Goal: Task Accomplishment & Management: Use online tool/utility

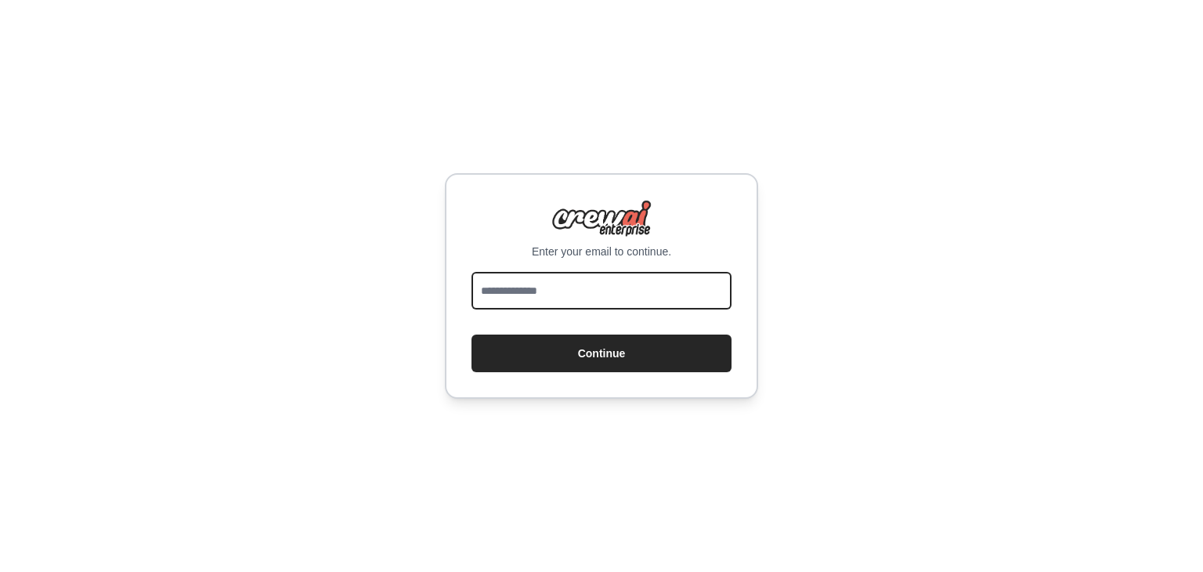
click at [638, 292] on input "email" at bounding box center [602, 291] width 260 height 38
type input "**********"
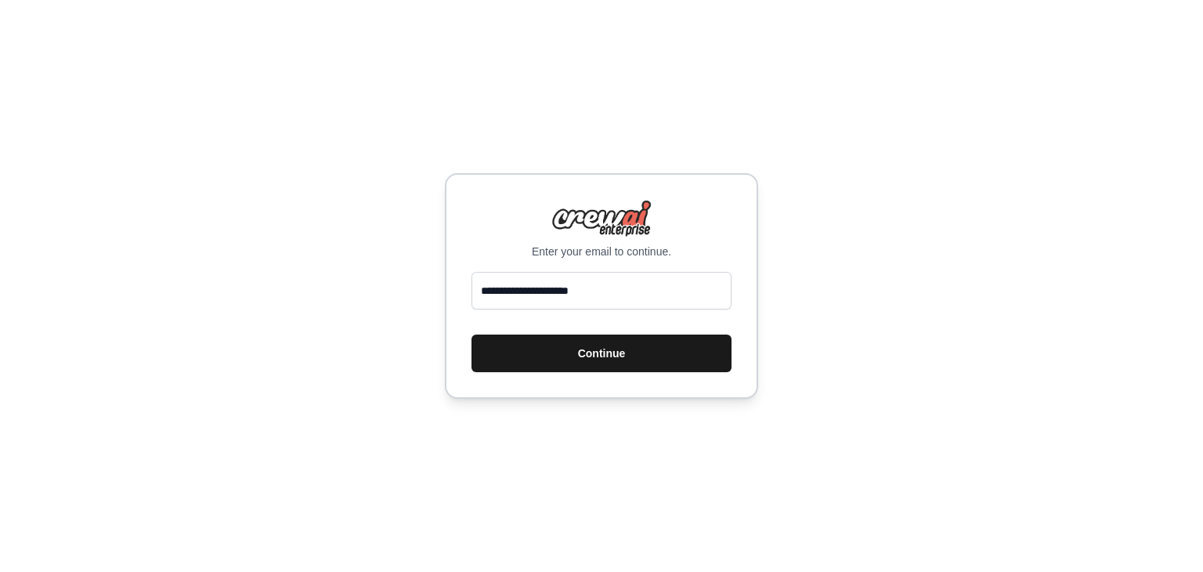
click at [632, 349] on button "Continue" at bounding box center [602, 353] width 260 height 38
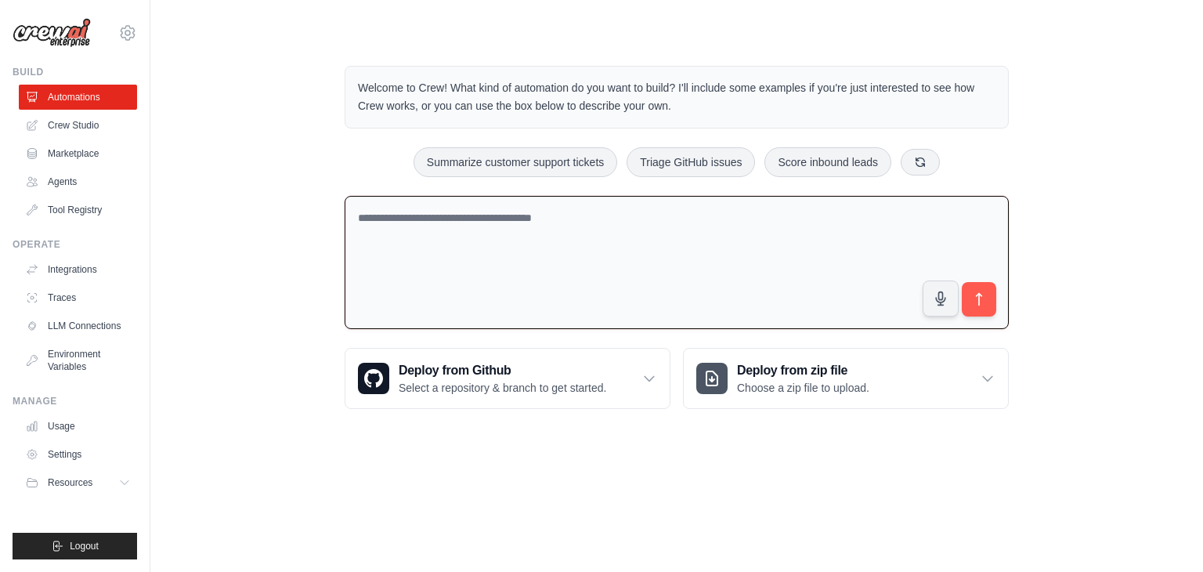
click at [729, 248] on textarea at bounding box center [677, 263] width 664 height 134
click at [740, 251] on textarea "**********" at bounding box center [677, 263] width 664 height 134
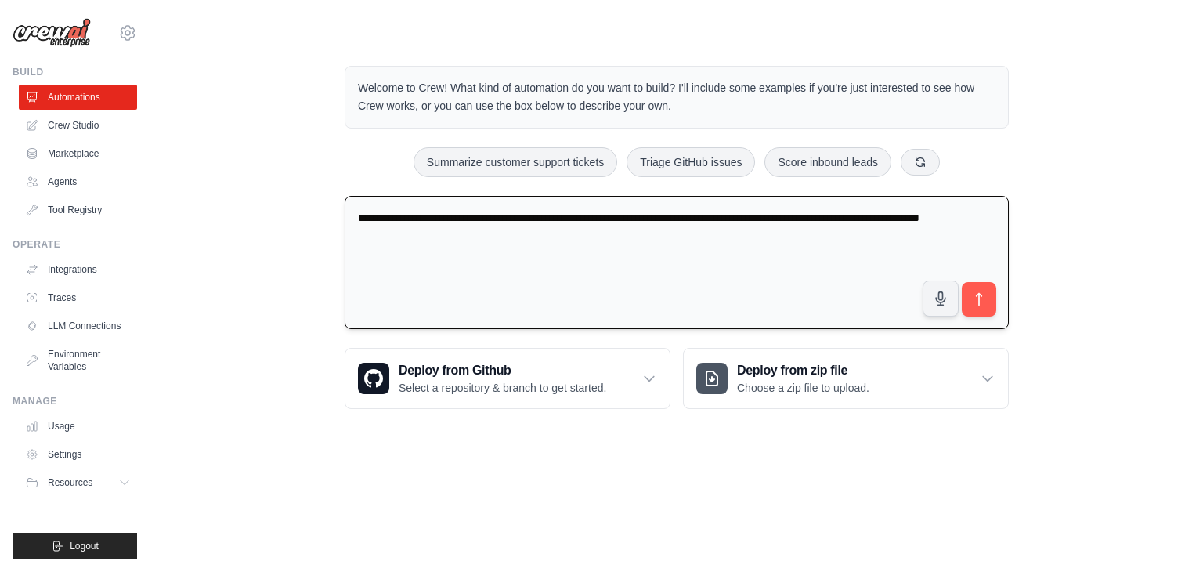
type textarea "**********"
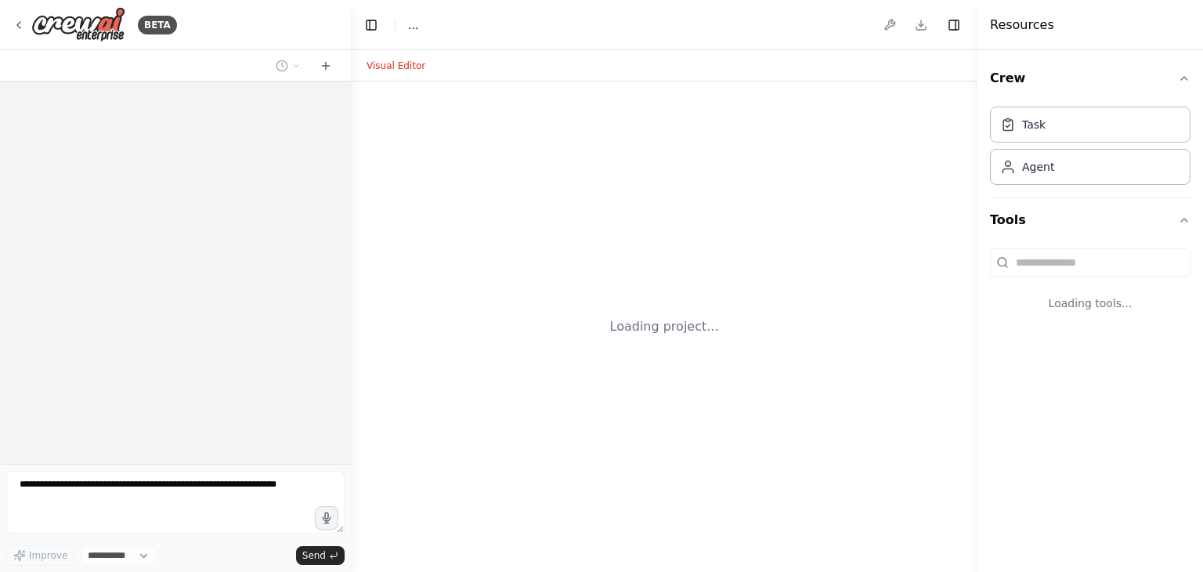
select select "****"
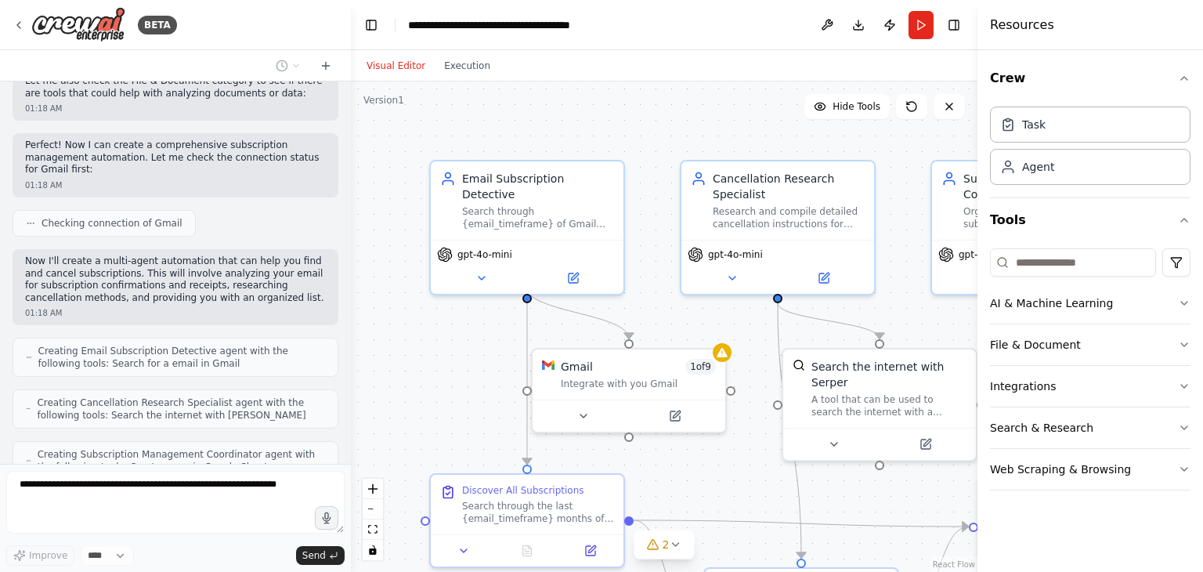
scroll to position [1398, 0]
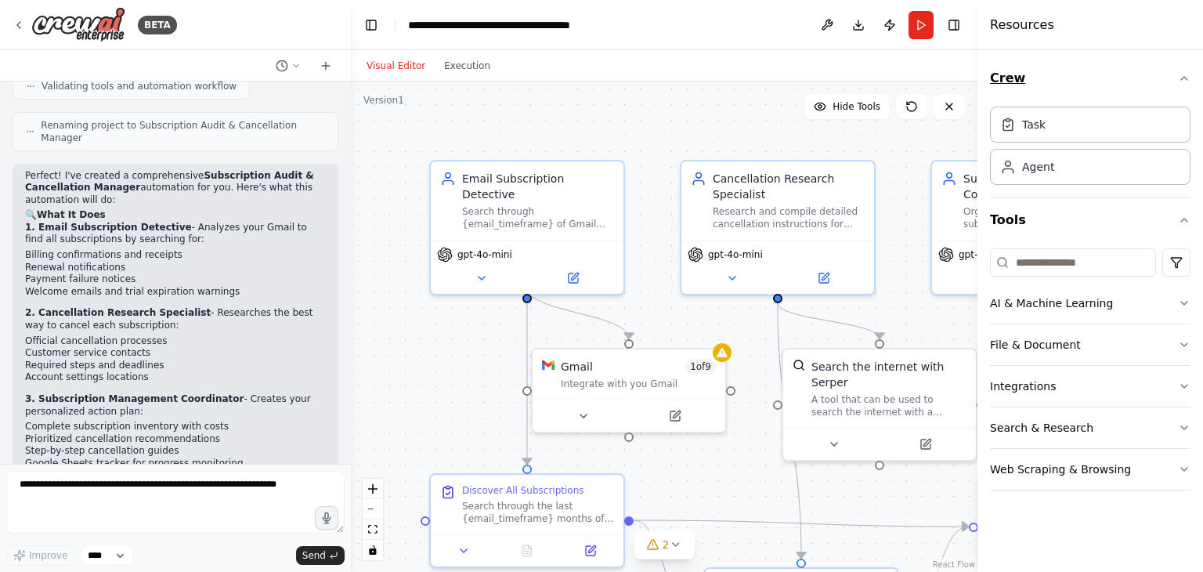
click at [1185, 74] on icon "button" at bounding box center [1184, 78] width 13 height 13
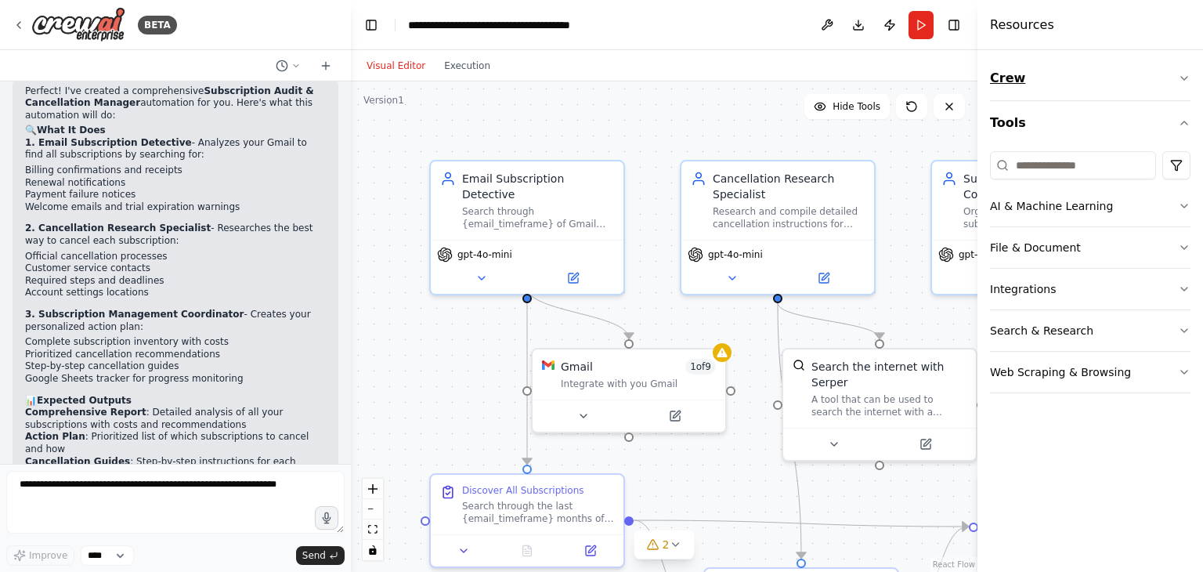
click at [1185, 74] on icon "button" at bounding box center [1184, 78] width 13 height 13
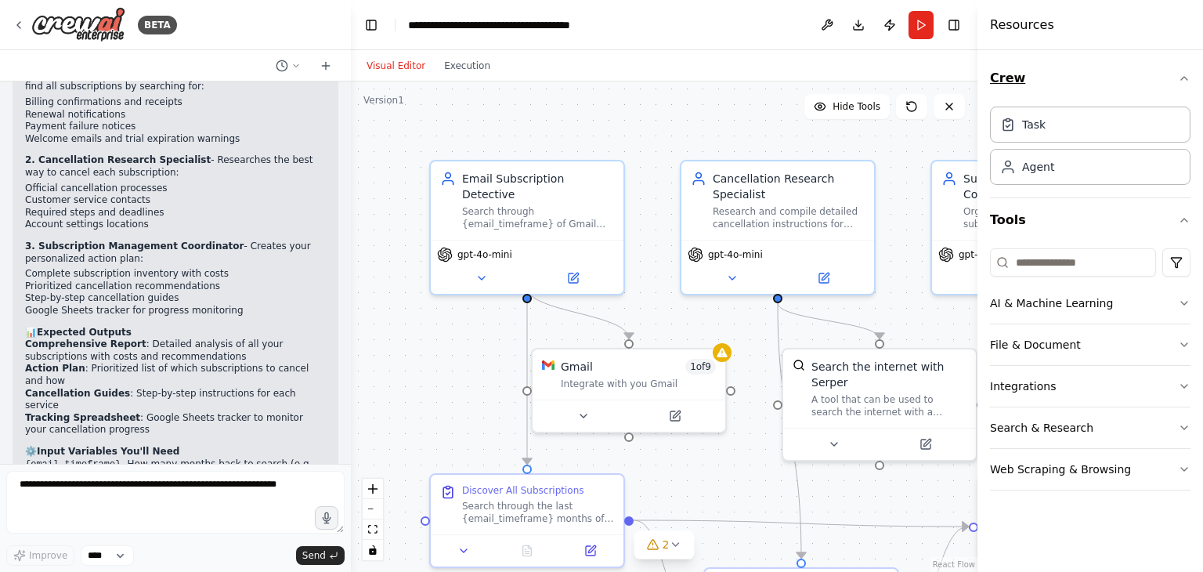
scroll to position [2092, 0]
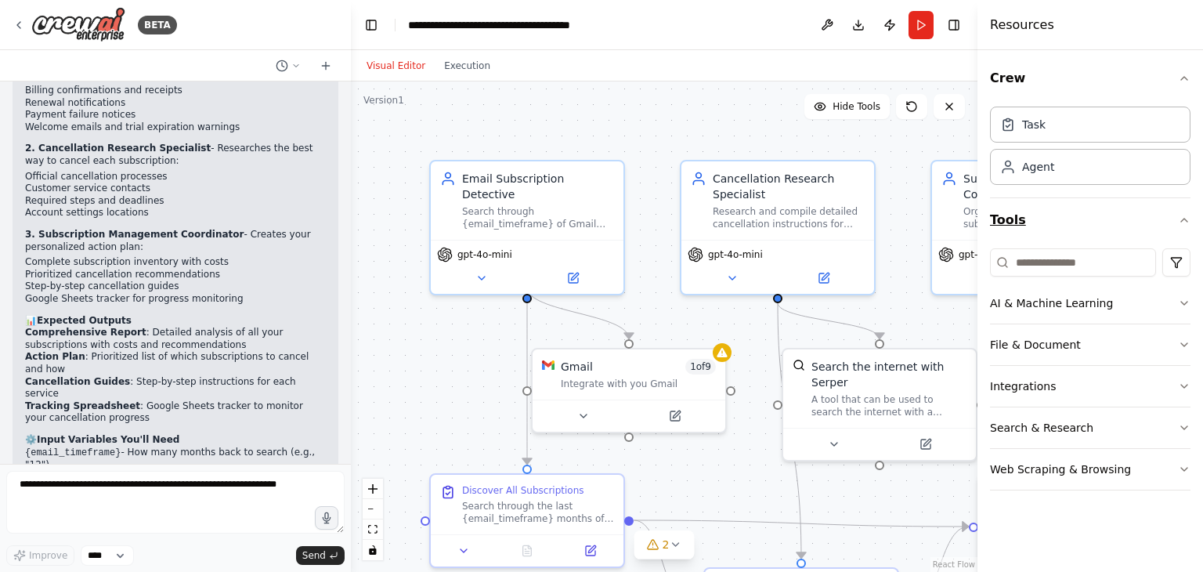
click at [1183, 221] on icon "button" at bounding box center [1184, 220] width 13 height 13
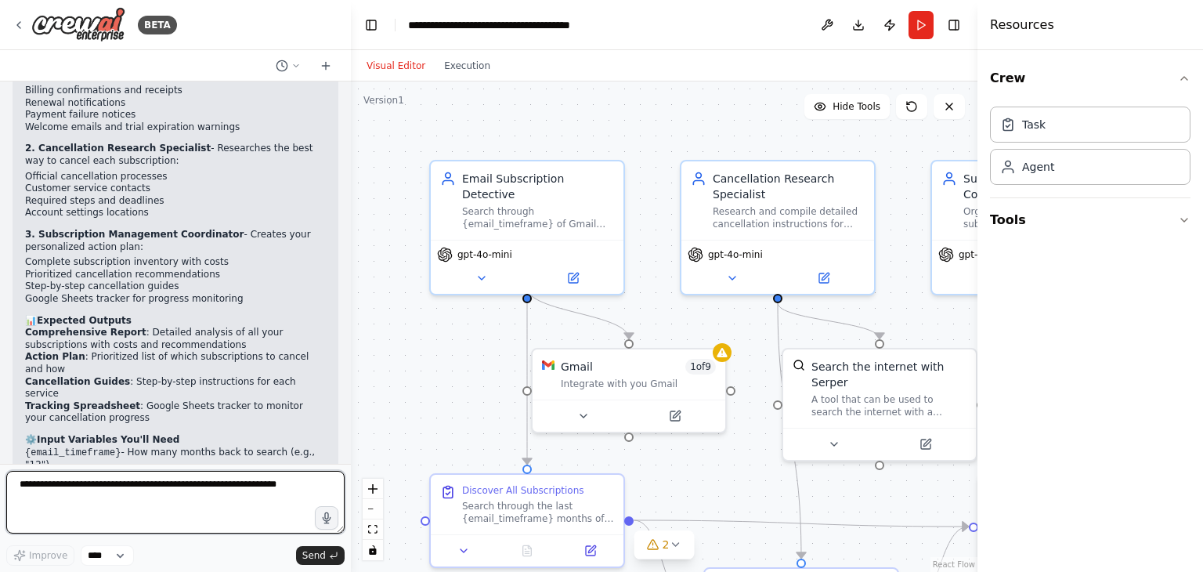
click at [150, 502] on textarea at bounding box center [175, 502] width 338 height 63
type textarea "**********"
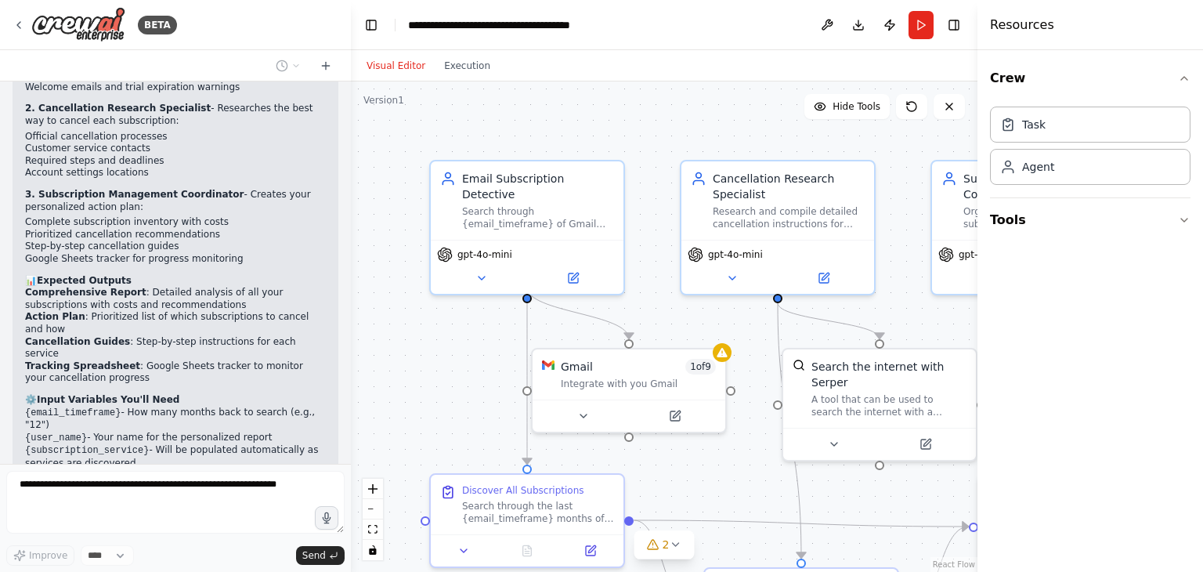
scroll to position [2184, 0]
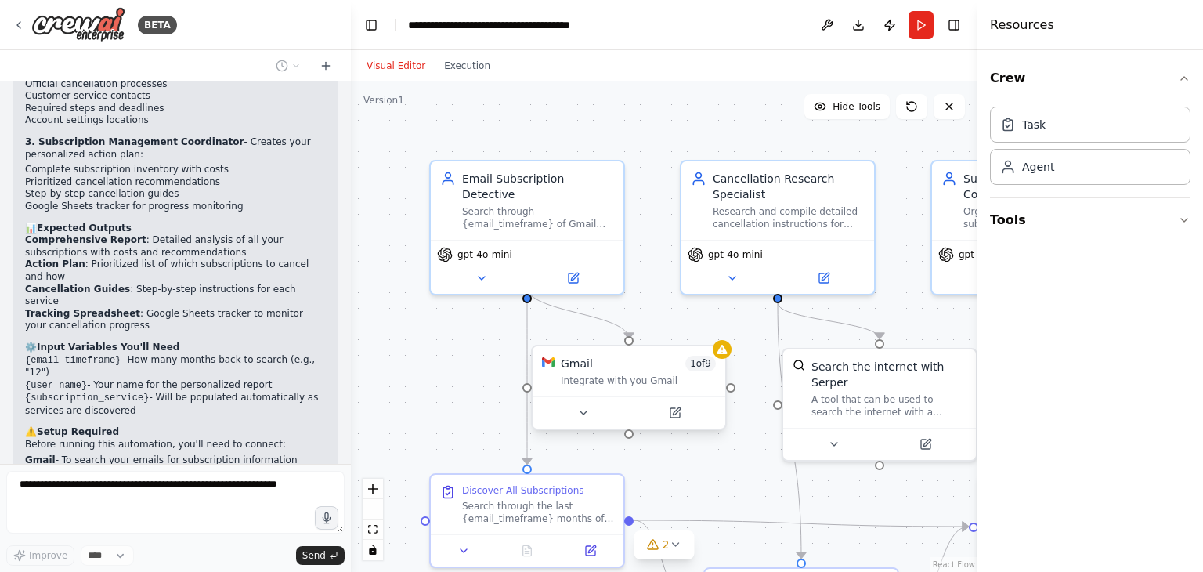
click at [611, 385] on div "Integrate with you Gmail" at bounding box center [638, 380] width 155 height 13
click at [589, 412] on button at bounding box center [583, 412] width 89 height 19
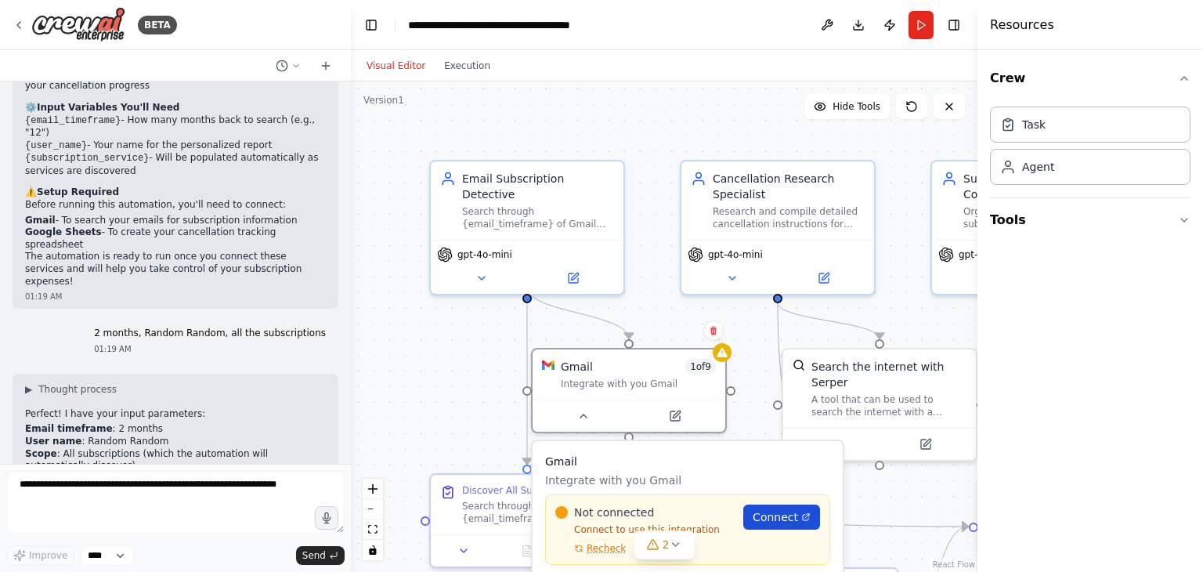
click at [793, 519] on span "Connect" at bounding box center [775, 517] width 45 height 16
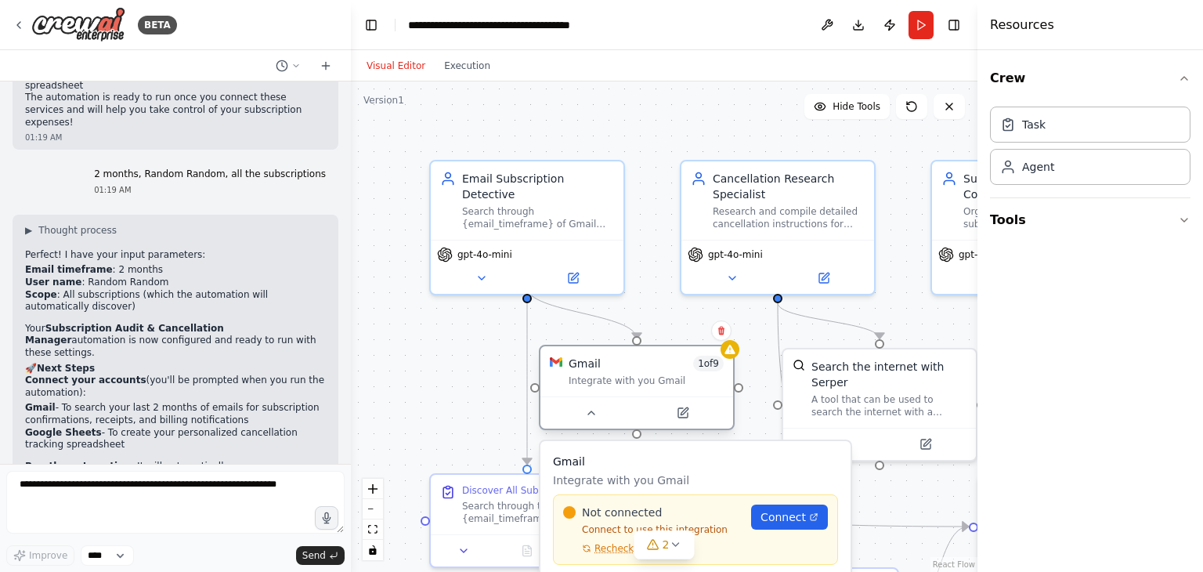
scroll to position [2598, 0]
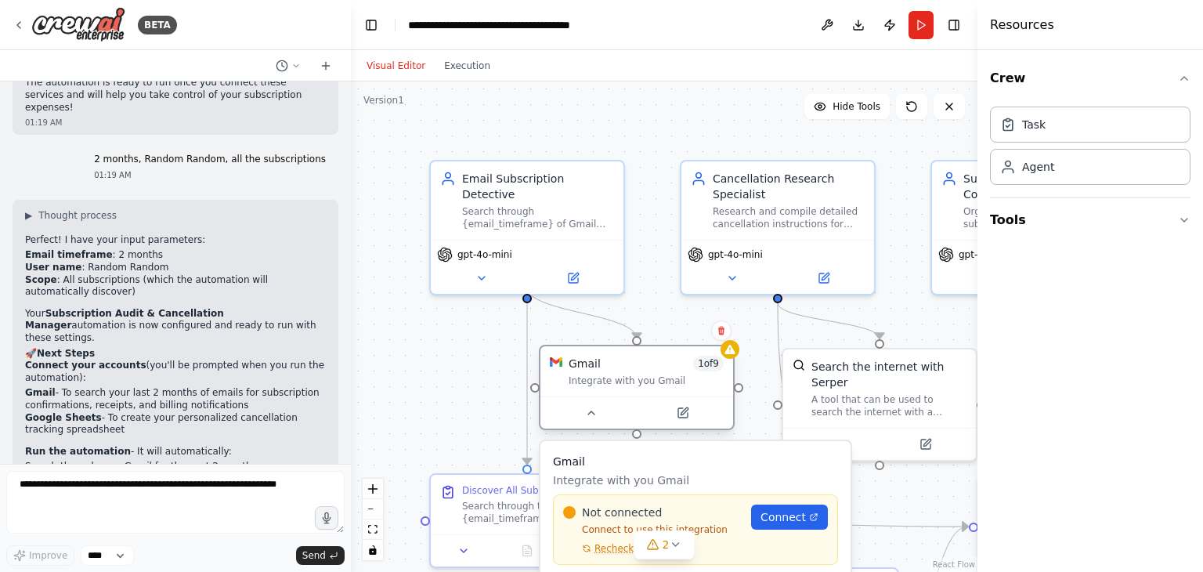
click at [680, 424] on div at bounding box center [636, 412] width 193 height 32
click at [688, 414] on icon at bounding box center [683, 412] width 13 height 13
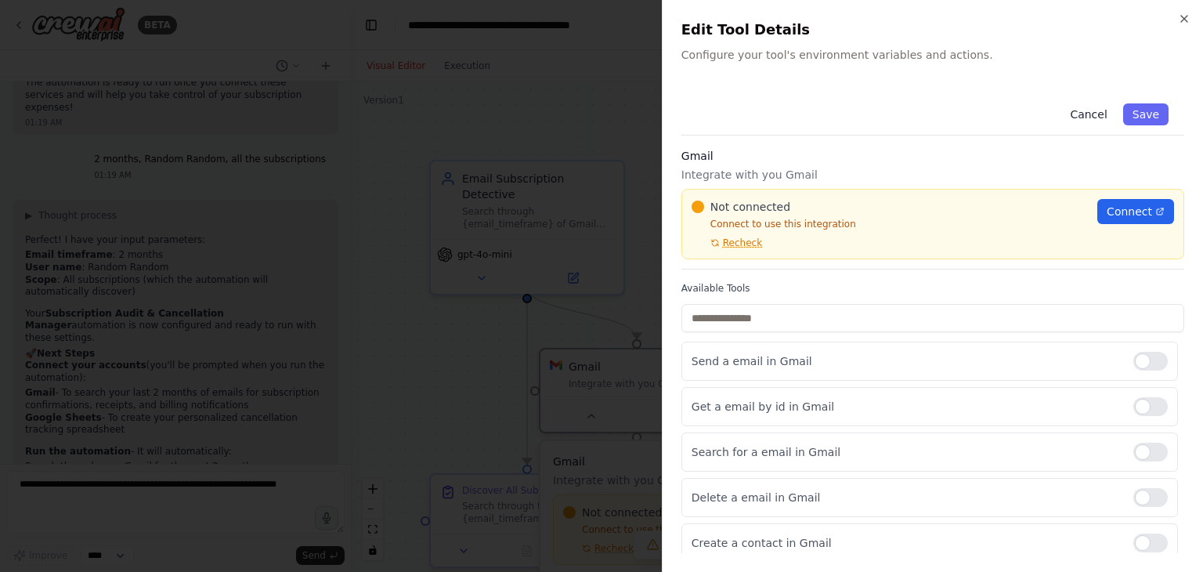
click at [1075, 117] on button "Cancel" at bounding box center [1088, 114] width 56 height 22
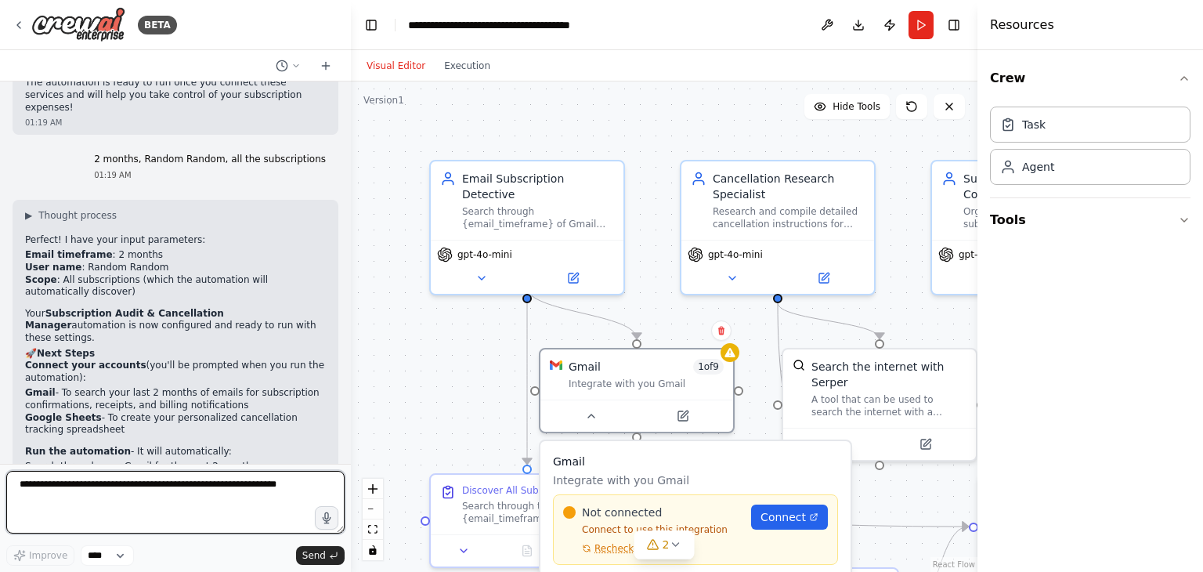
click at [153, 497] on textarea at bounding box center [175, 502] width 338 height 63
type textarea "**********"
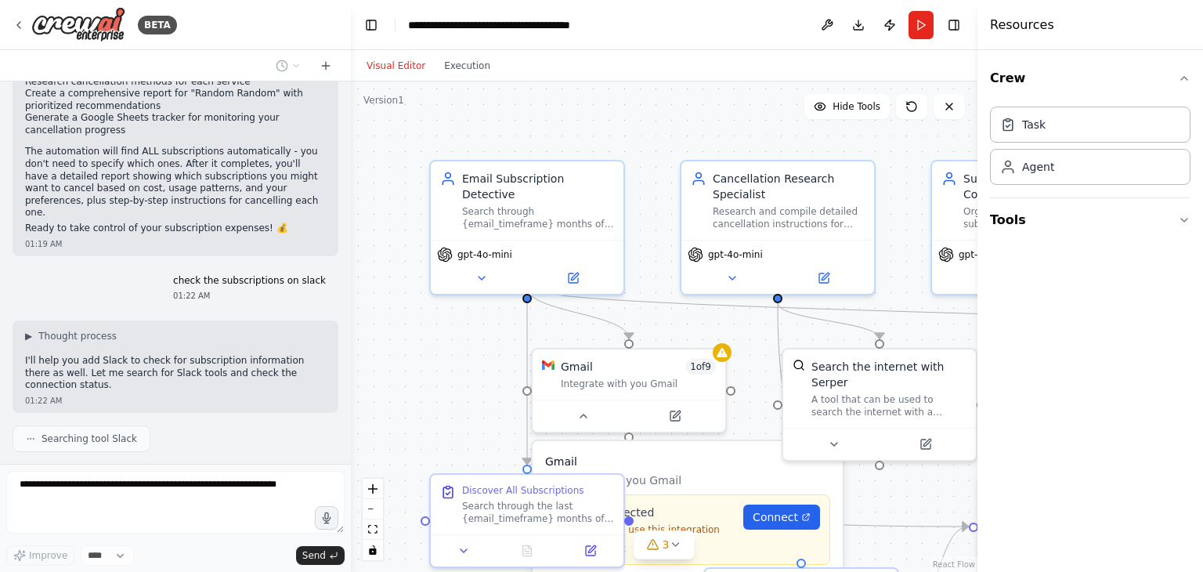
scroll to position [3023, 0]
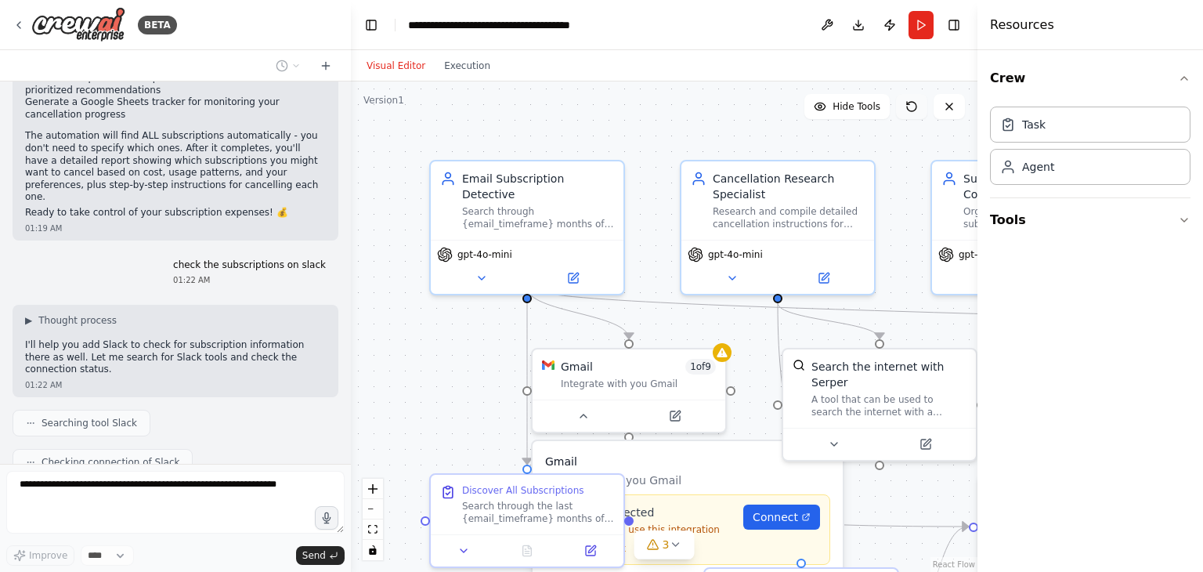
click at [919, 107] on button at bounding box center [911, 106] width 31 height 25
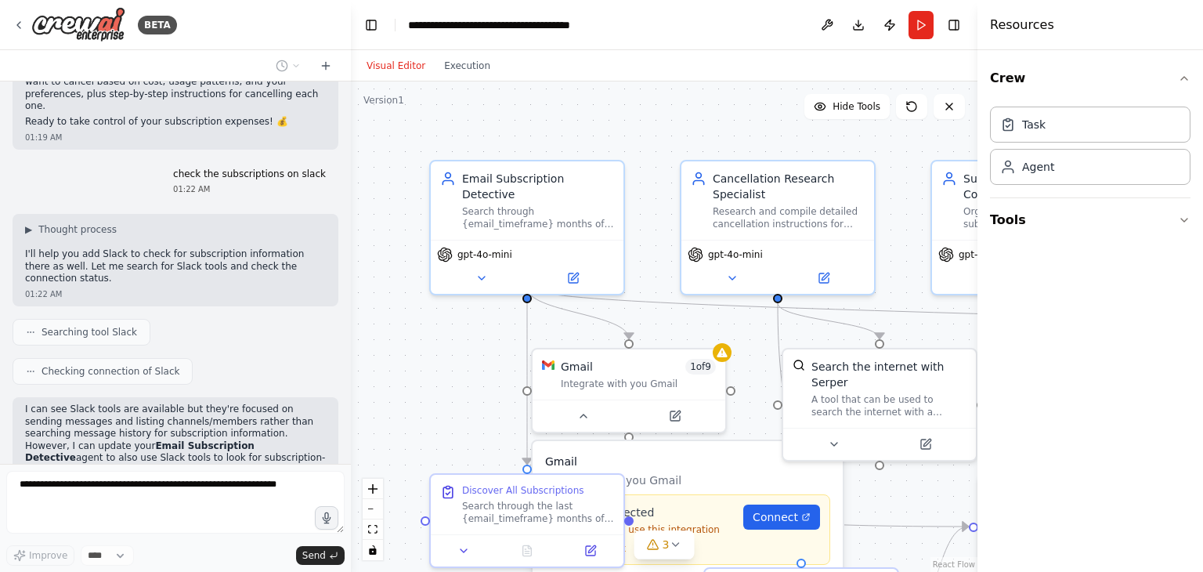
scroll to position [3159, 0]
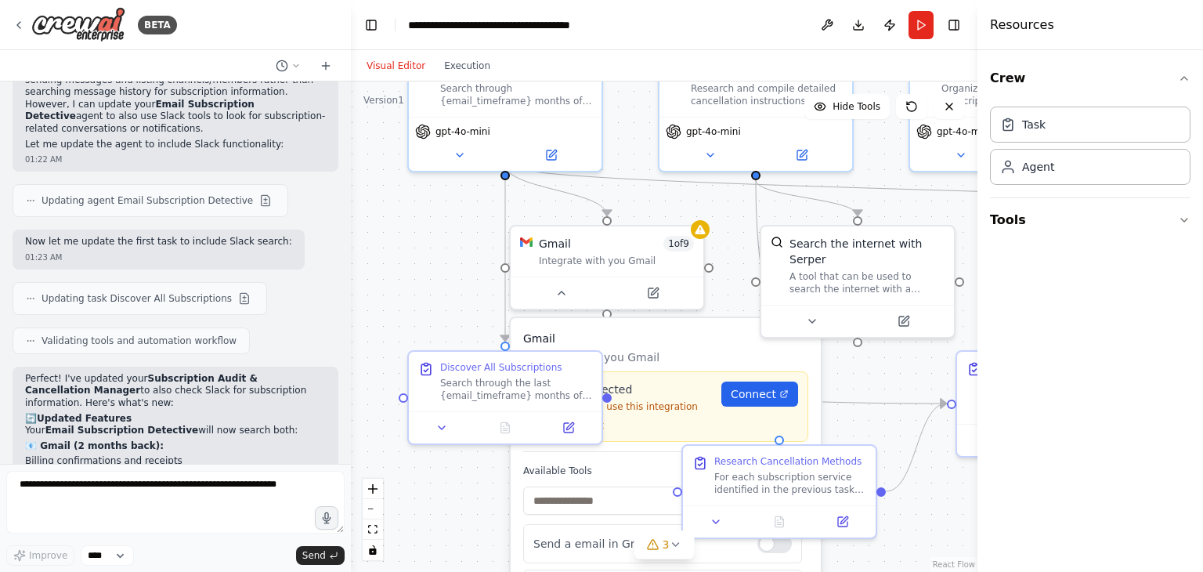
drag, startPoint x: 893, startPoint y: 266, endPoint x: 868, endPoint y: 143, distance: 125.5
click at [868, 143] on div ".deletable-edge-delete-btn { width: 20px; height: 20px; border: 0px solid #ffff…" at bounding box center [664, 326] width 627 height 490
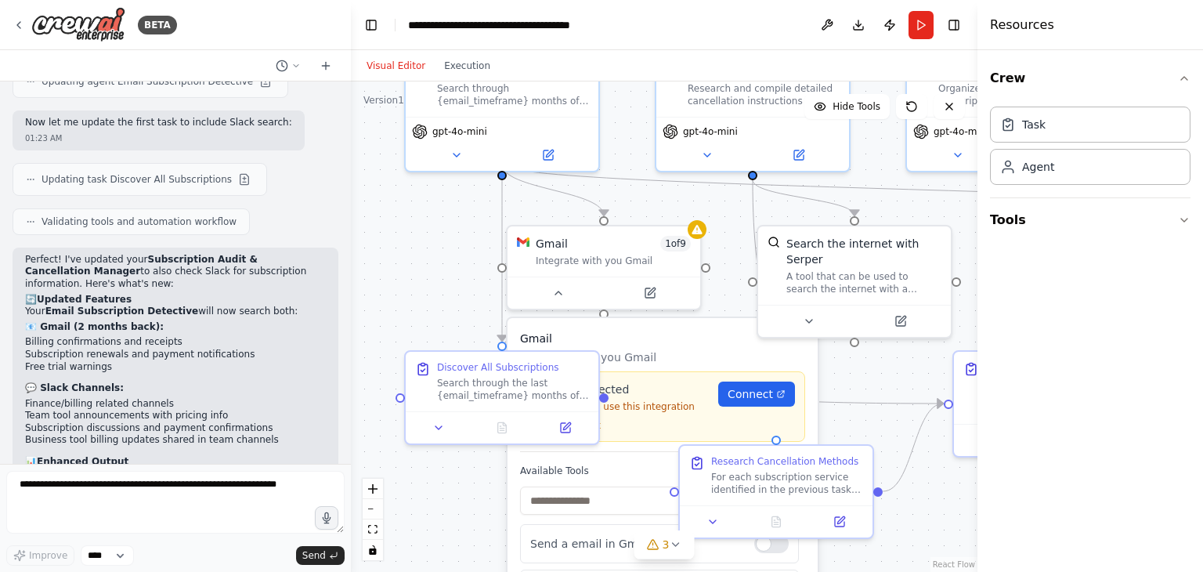
scroll to position [3587, 0]
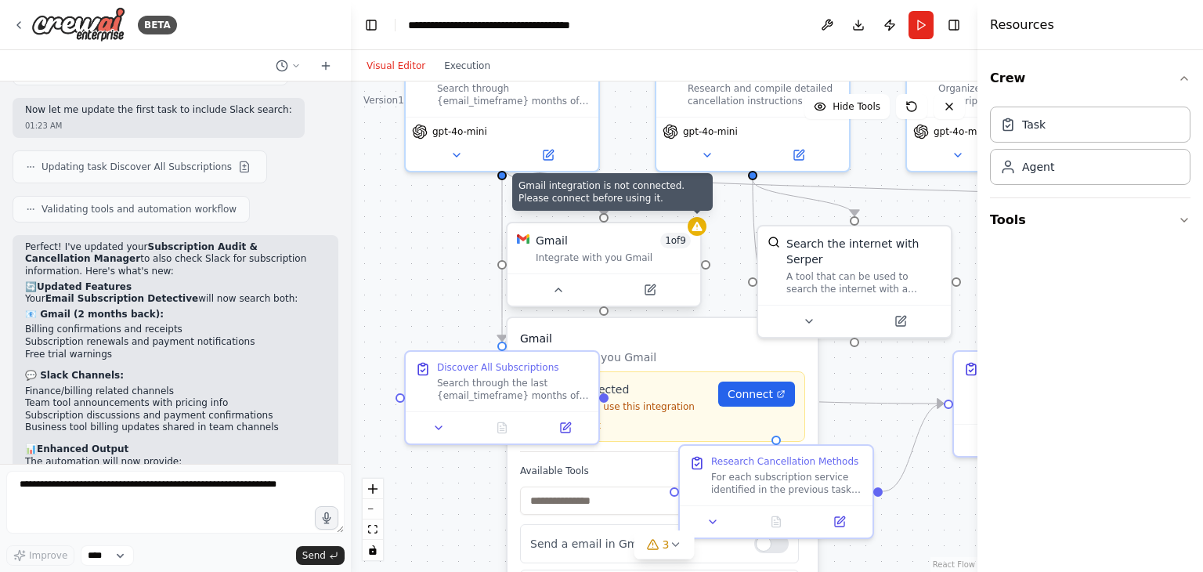
click at [699, 231] on icon at bounding box center [697, 226] width 13 height 13
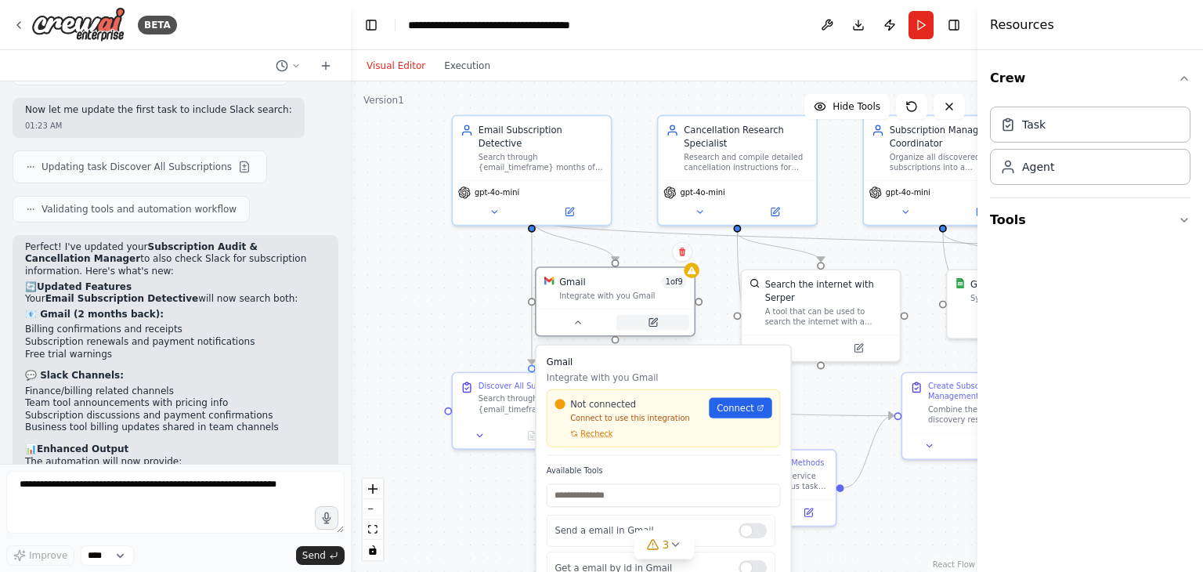
click at [653, 323] on icon at bounding box center [653, 323] width 8 height 8
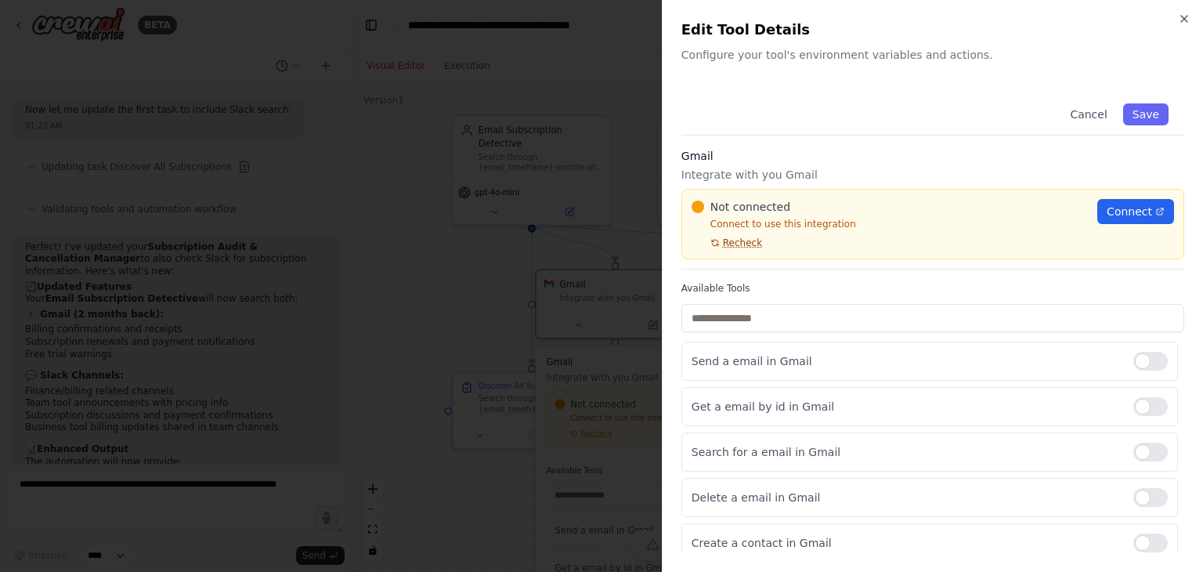
click at [746, 243] on span "Recheck" at bounding box center [742, 243] width 39 height 13
click at [1183, 20] on icon "button" at bounding box center [1184, 19] width 6 height 6
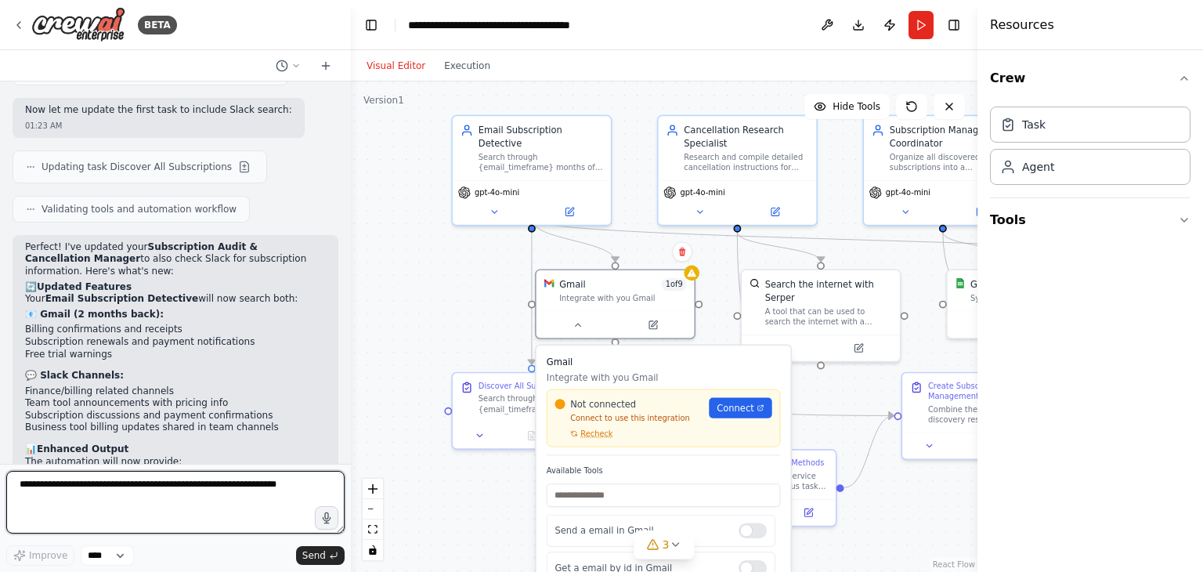
click at [212, 506] on textarea at bounding box center [175, 502] width 338 height 63
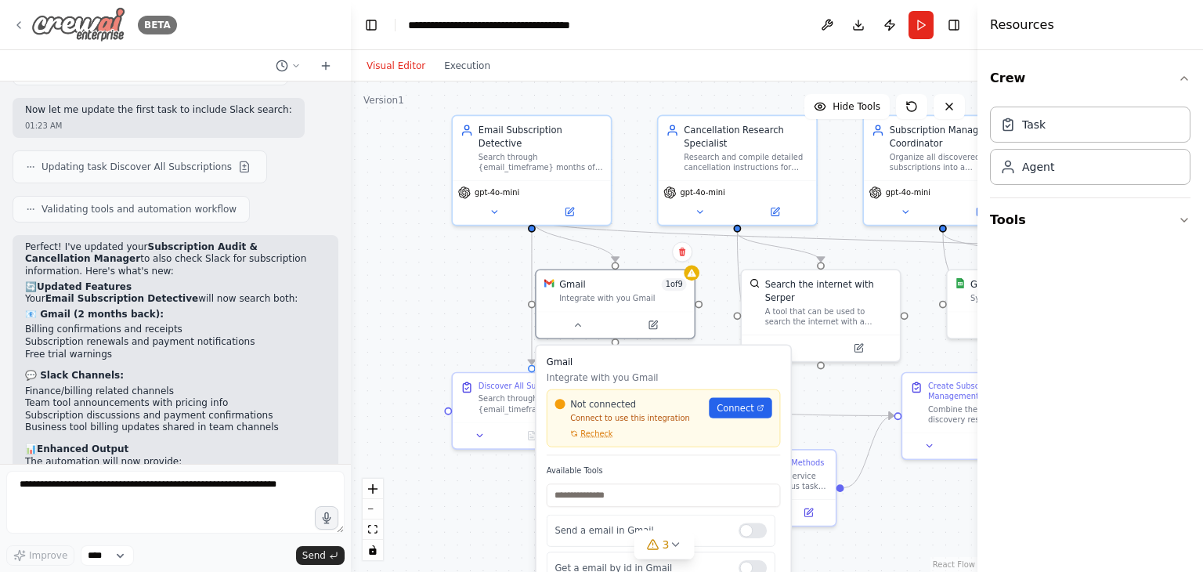
click at [16, 23] on icon at bounding box center [19, 25] width 13 height 13
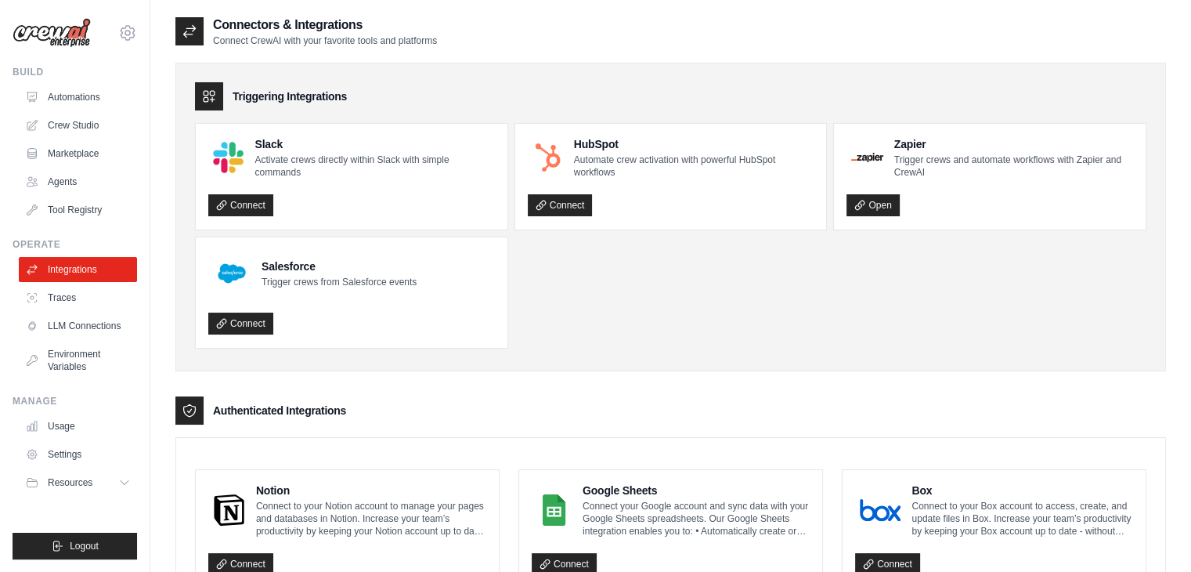
click at [520, 309] on ul "Slack Activate crews directly within Slack with simple commands Connect HubSpot…" at bounding box center [671, 236] width 952 height 226
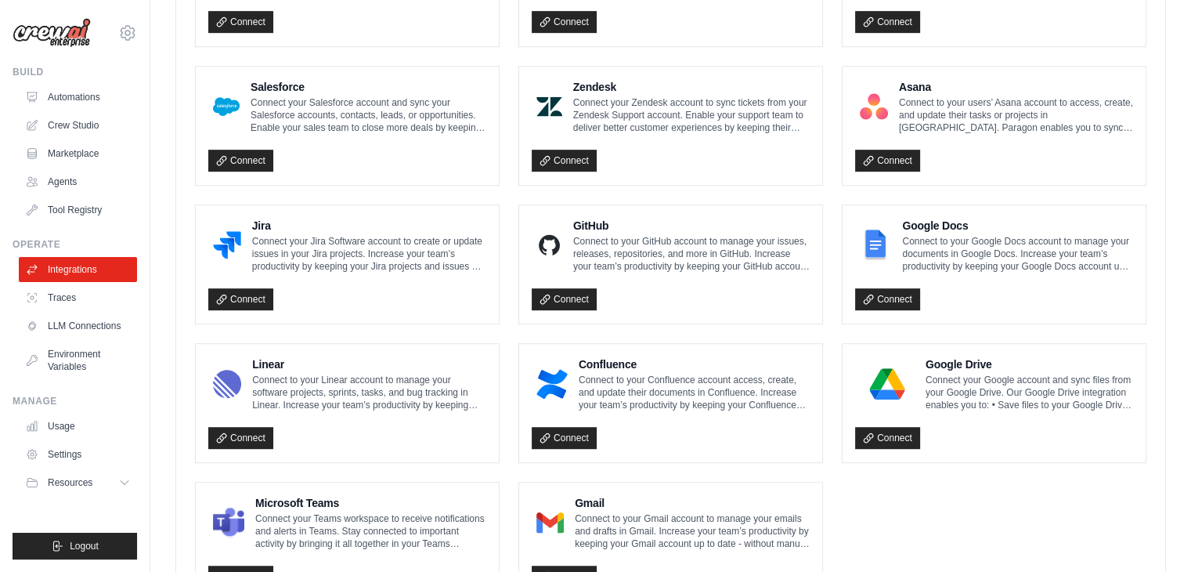
scroll to position [898, 0]
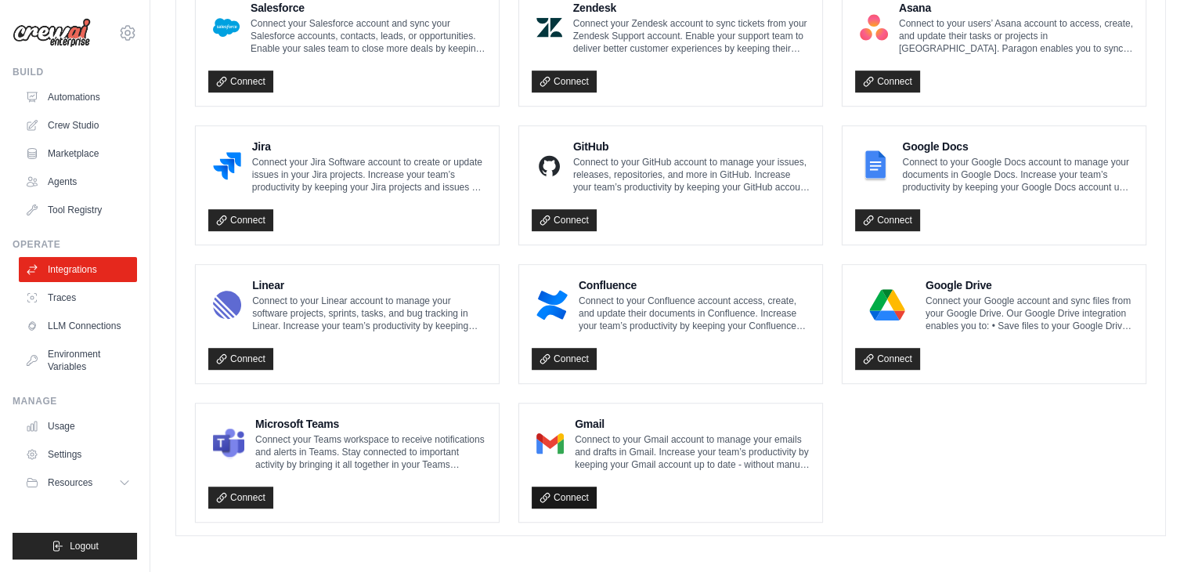
click at [571, 493] on link "Connect" at bounding box center [564, 497] width 65 height 22
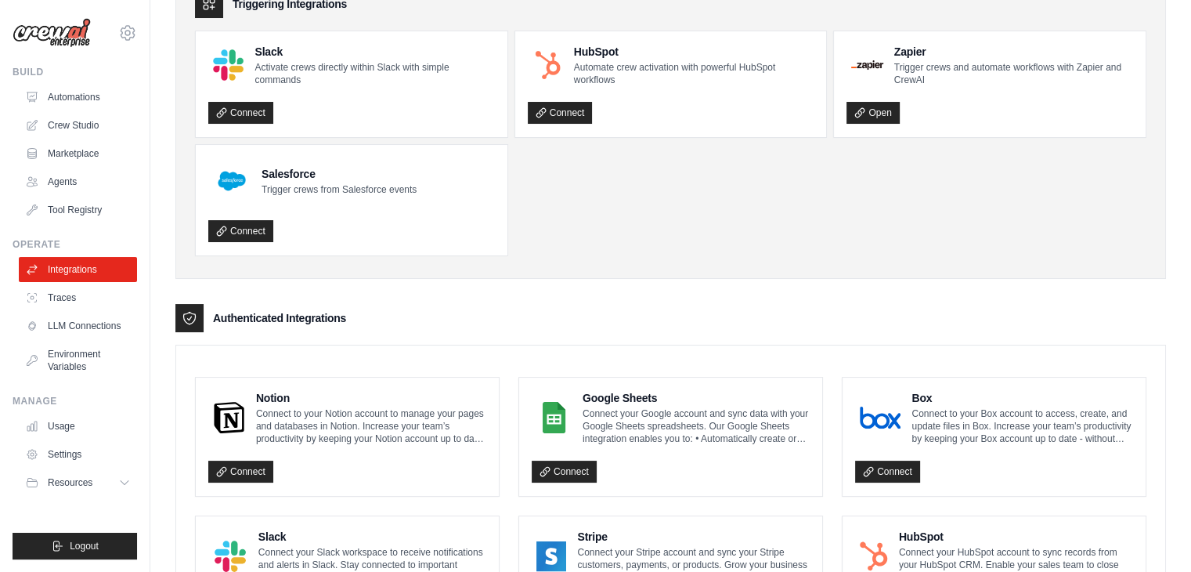
scroll to position [0, 0]
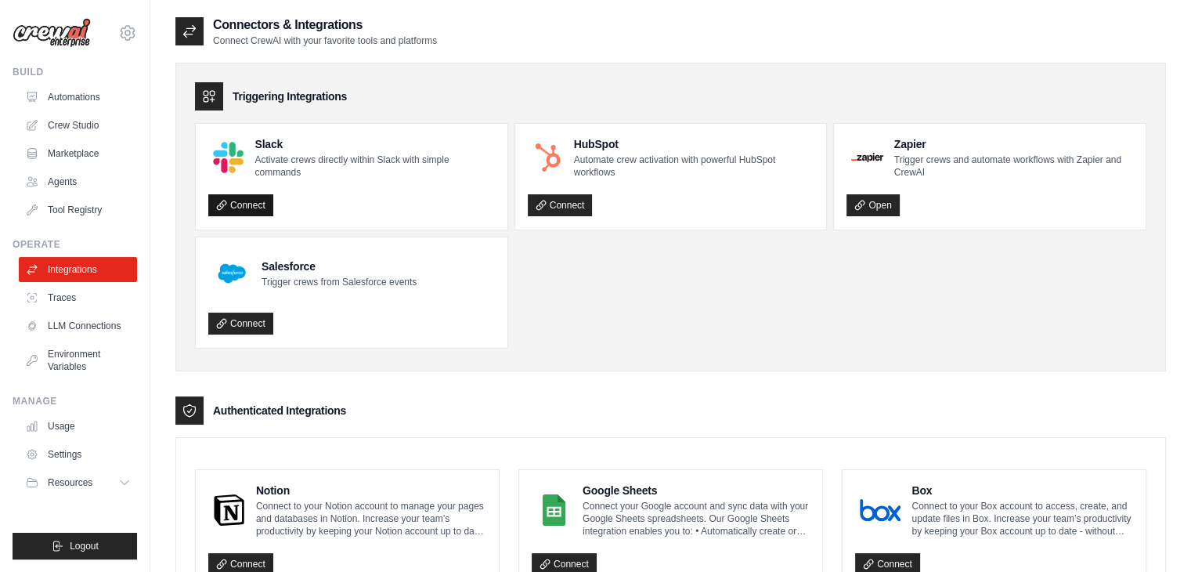
click at [256, 204] on link "Connect" at bounding box center [240, 205] width 65 height 22
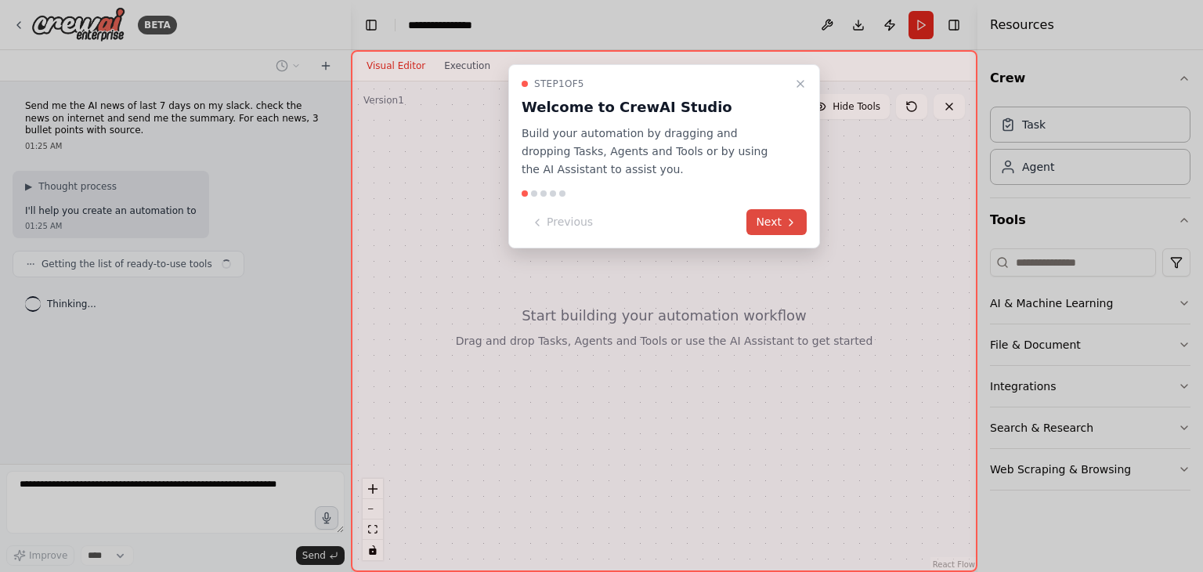
click at [789, 218] on icon at bounding box center [791, 222] width 13 height 13
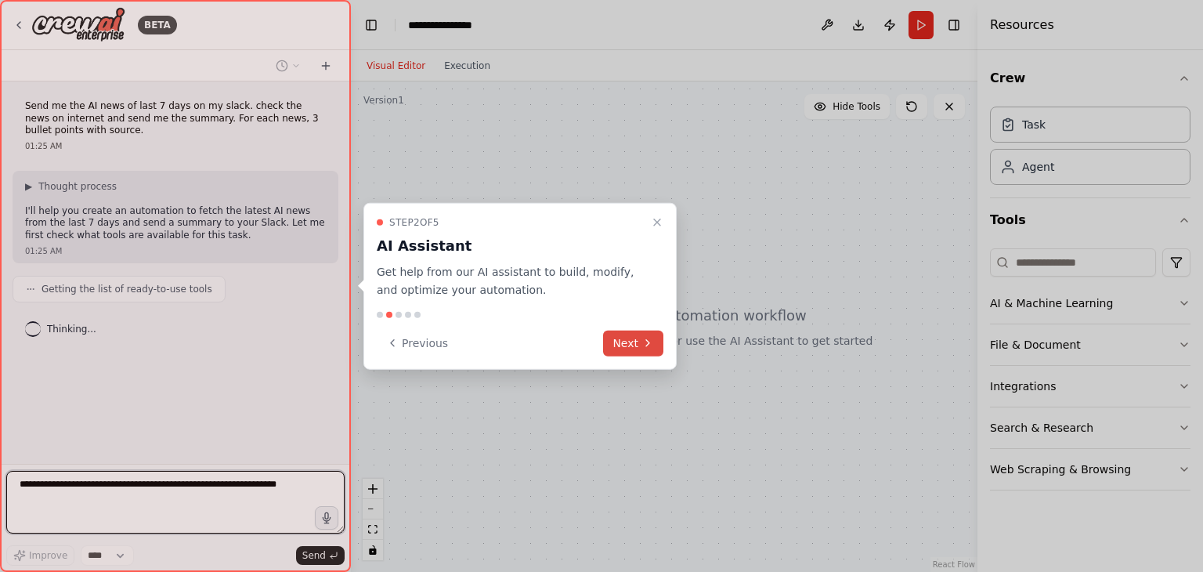
click at [650, 340] on icon at bounding box center [647, 343] width 13 height 13
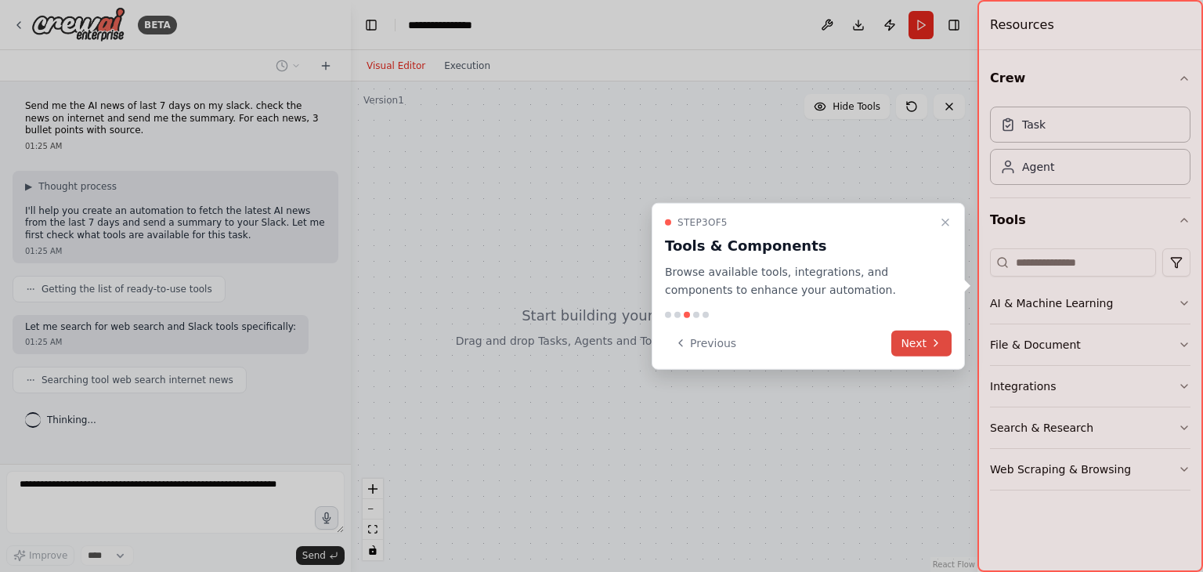
click at [920, 349] on button "Next" at bounding box center [921, 343] width 60 height 26
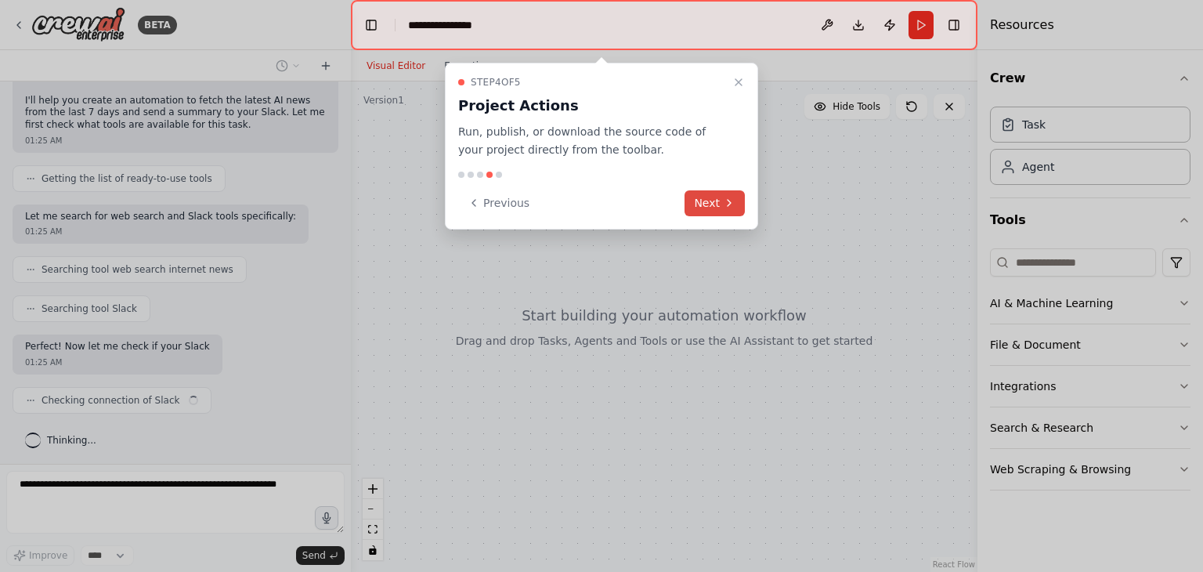
scroll to position [110, 0]
click at [716, 198] on button "Next" at bounding box center [715, 203] width 60 height 26
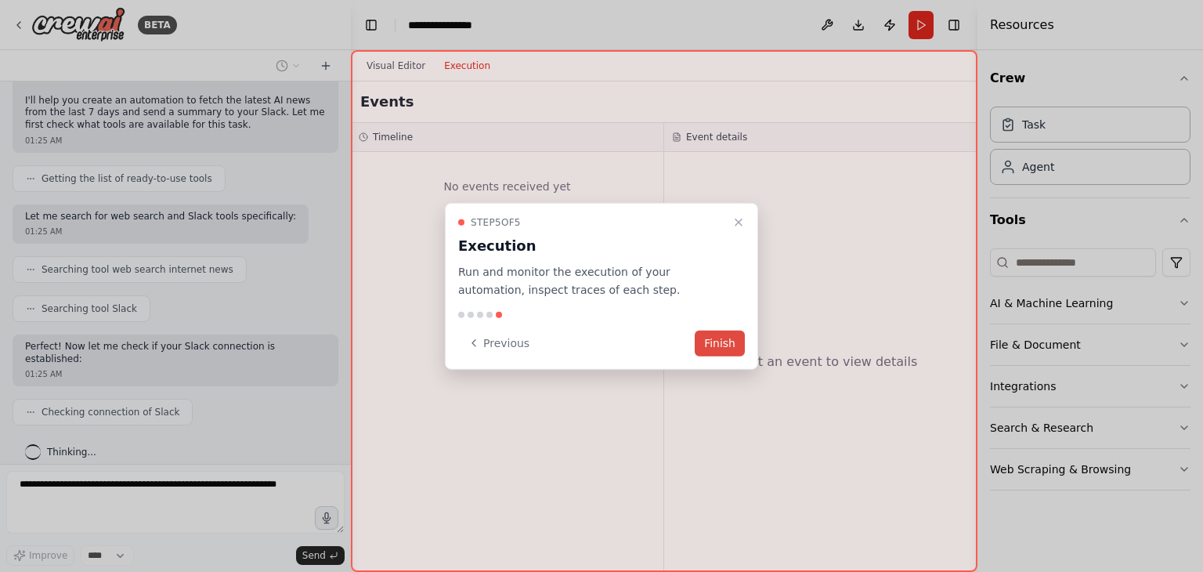
click at [716, 337] on button "Finish" at bounding box center [720, 343] width 50 height 26
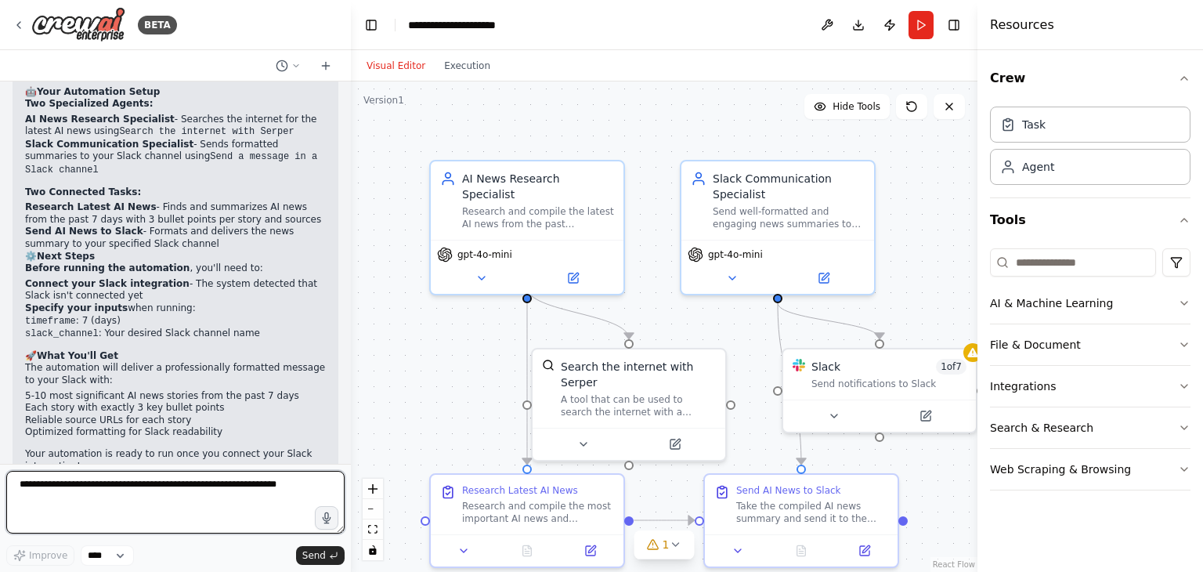
scroll to position [949, 0]
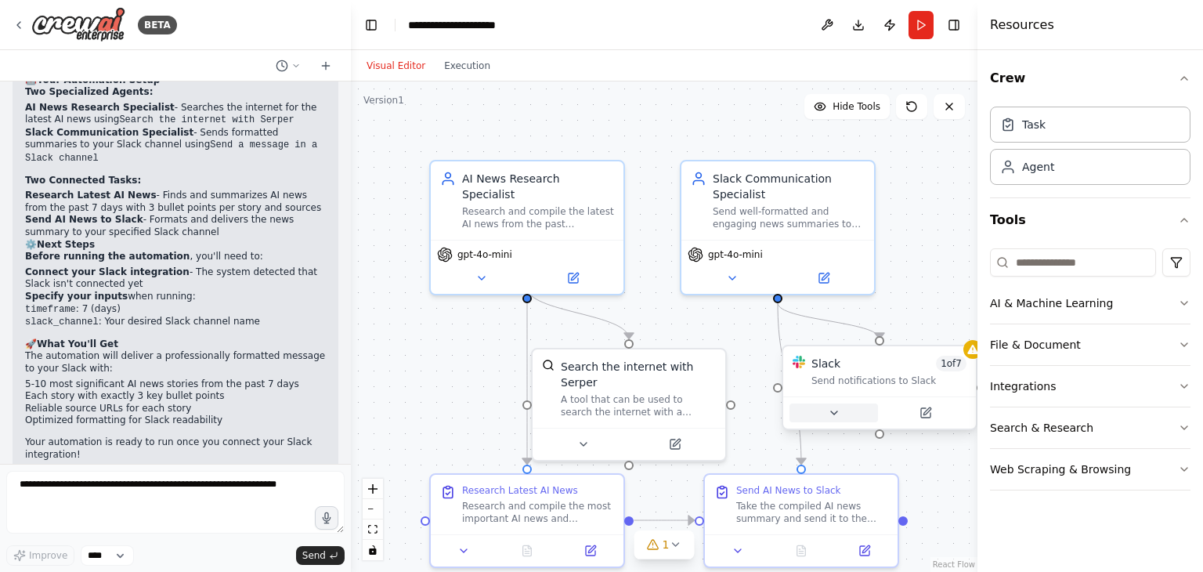
click at [837, 412] on icon at bounding box center [834, 412] width 13 height 13
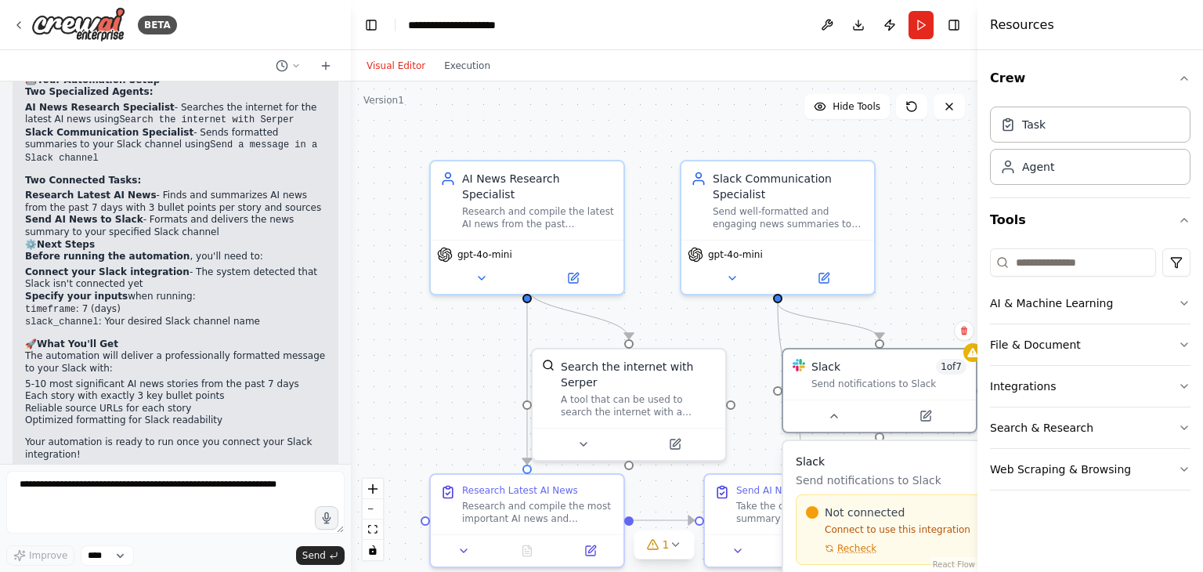
click at [863, 537] on div "Not connected Connect to use this integration Recheck" at bounding box center [895, 529] width 179 height 50
click at [973, 355] on button "Toggle Sidebar" at bounding box center [977, 286] width 13 height 572
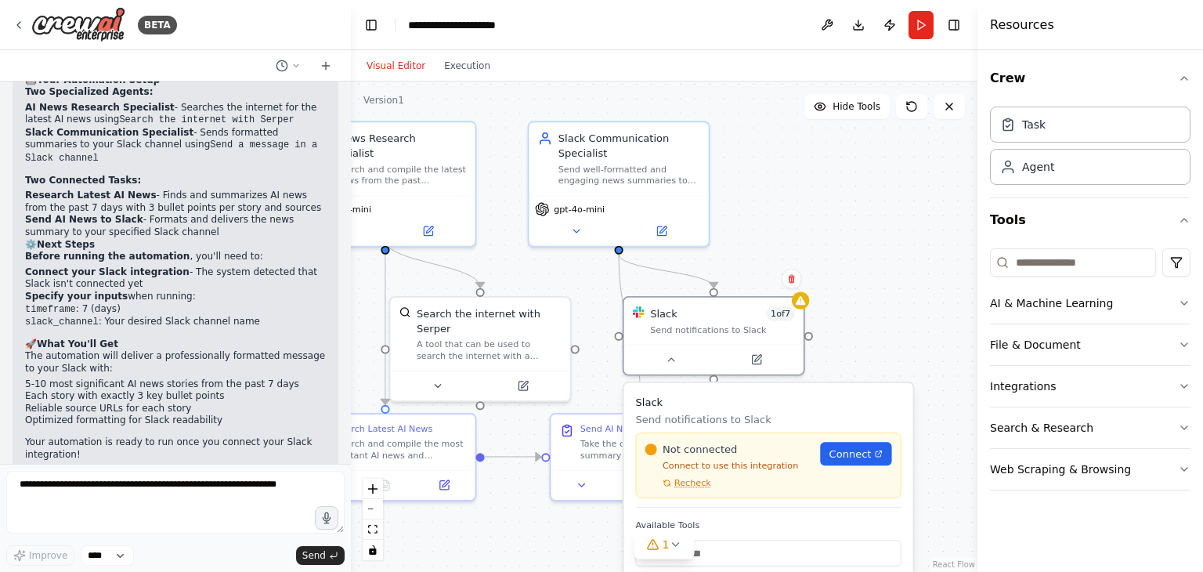
drag, startPoint x: 927, startPoint y: 289, endPoint x: 747, endPoint y: 228, distance: 190.2
click at [747, 228] on div ".deletable-edge-delete-btn { width: 20px; height: 20px; border: 0px solid #ffff…" at bounding box center [664, 326] width 627 height 490
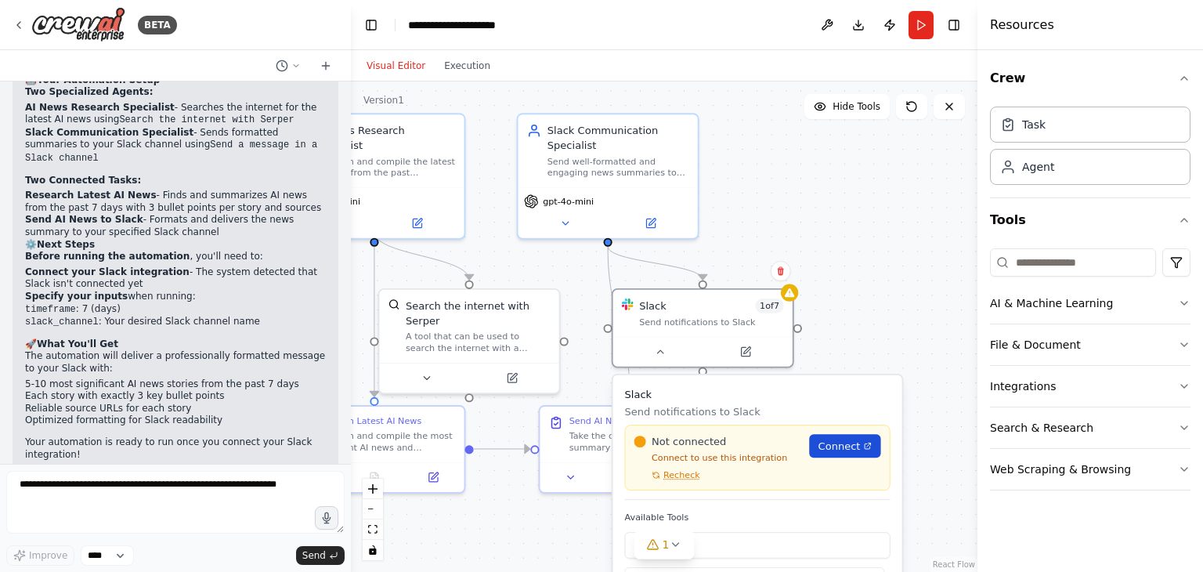
click at [852, 451] on span "Connect" at bounding box center [839, 446] width 42 height 15
click at [915, 25] on button "Run" at bounding box center [921, 25] width 25 height 28
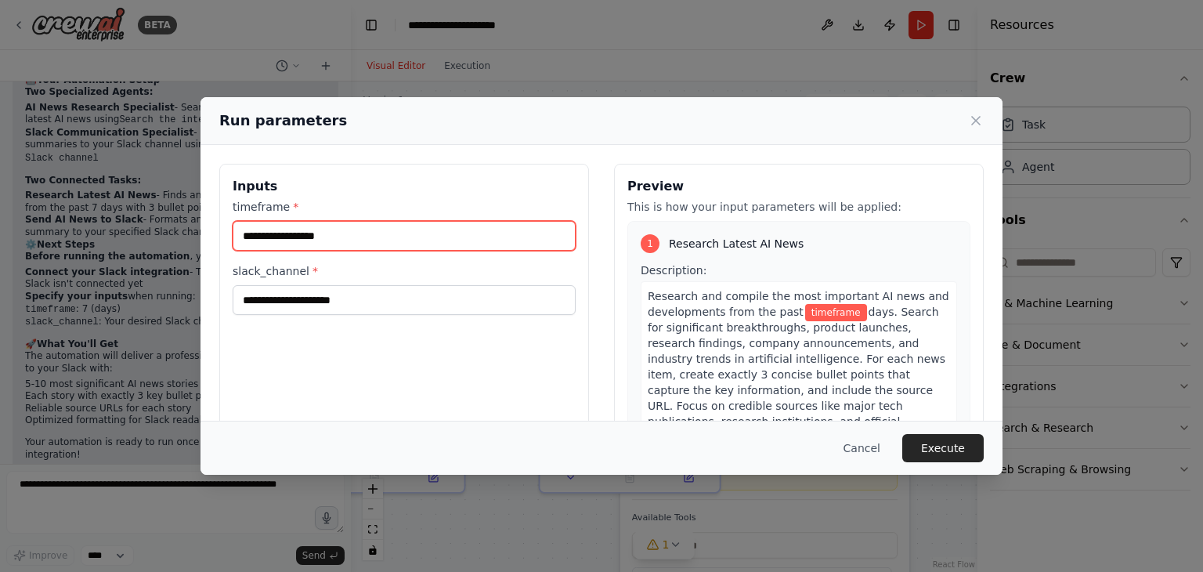
click at [404, 241] on input "timeframe *" at bounding box center [404, 236] width 343 height 30
type input "*"
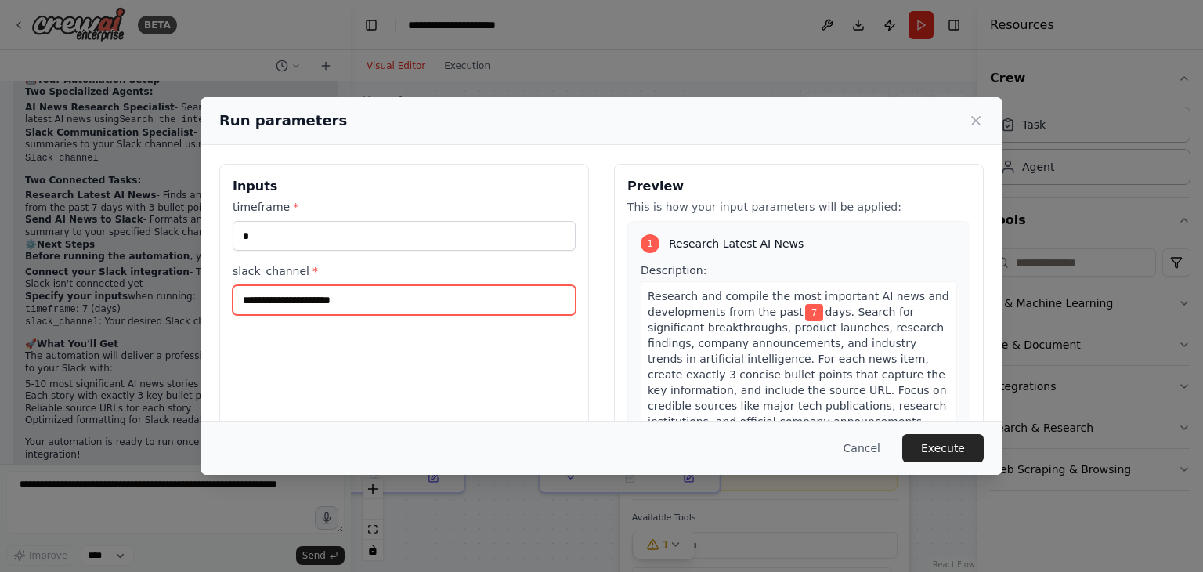
click at [316, 300] on input "slack_channel *" at bounding box center [404, 300] width 343 height 30
type input "*"
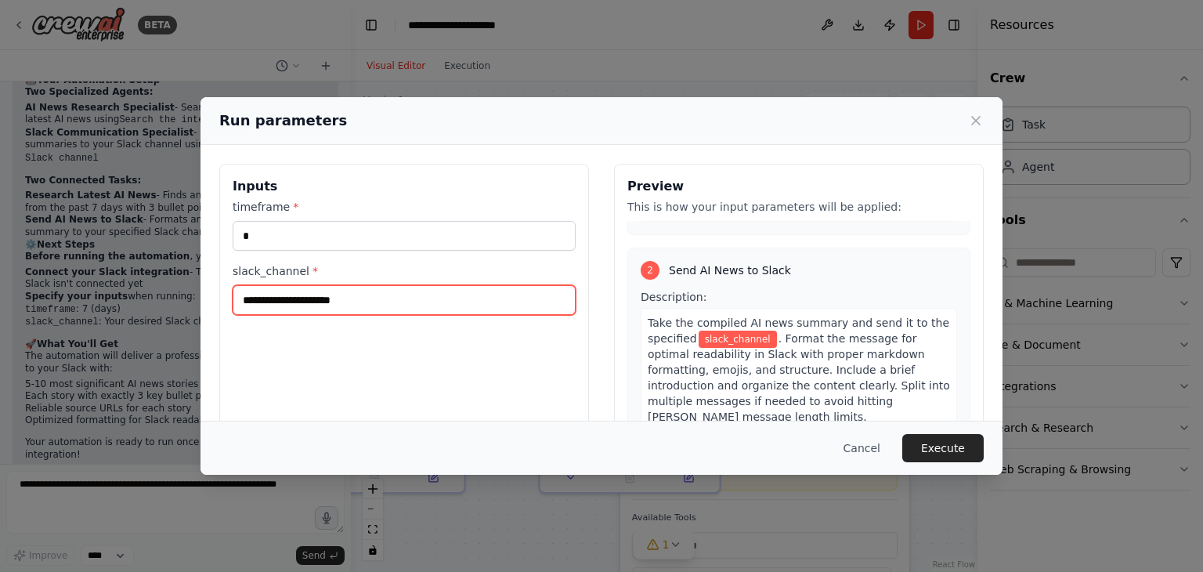
scroll to position [352, 0]
type input "*"
type input "**********"
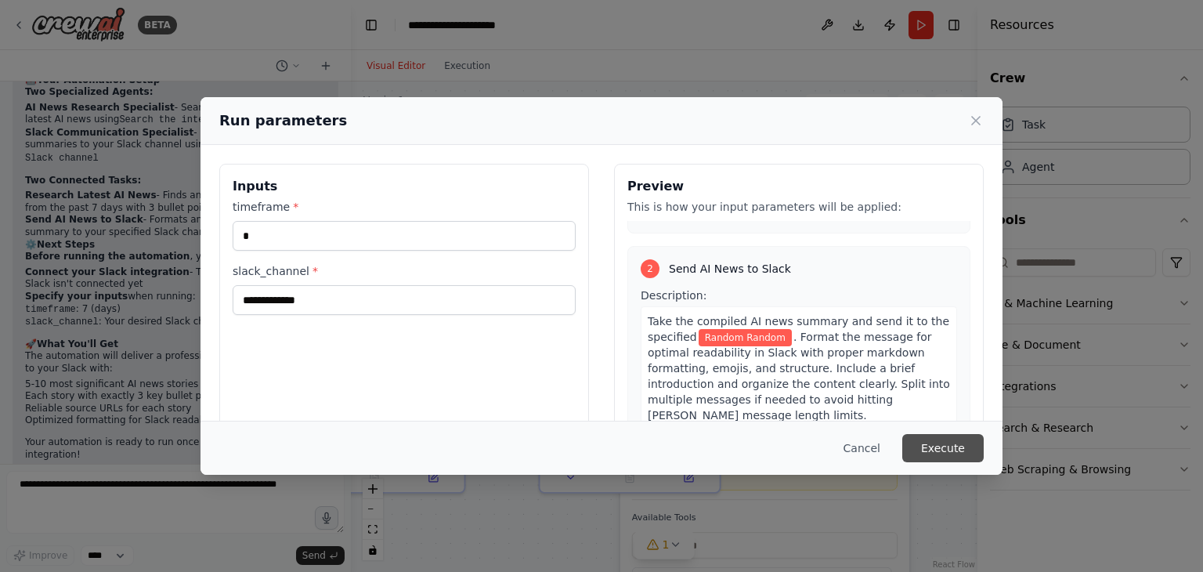
click at [945, 450] on button "Execute" at bounding box center [942, 448] width 81 height 28
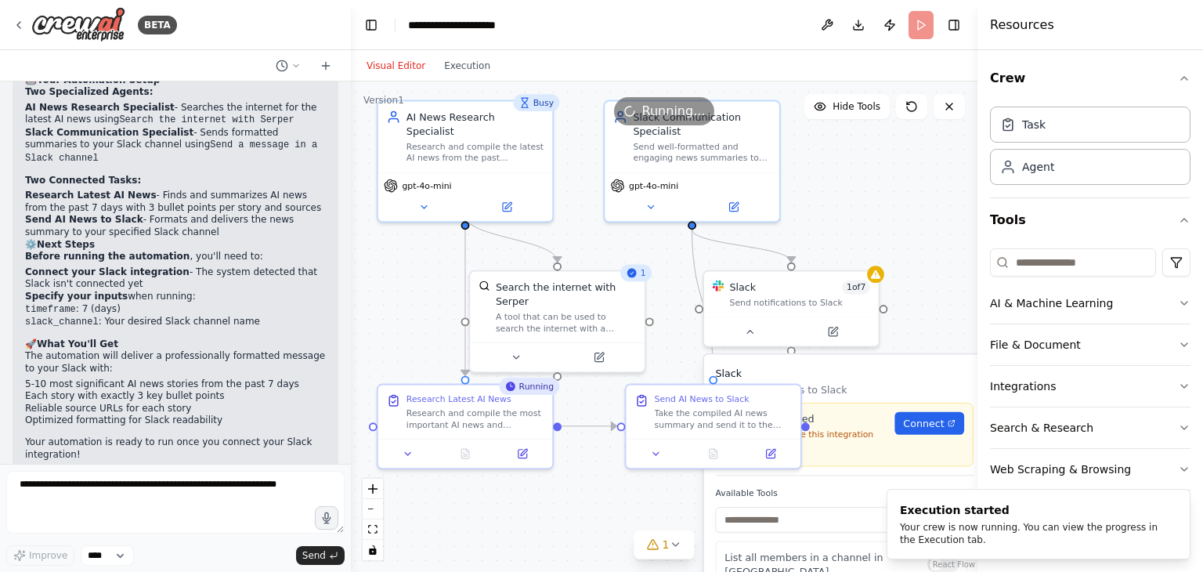
drag, startPoint x: 794, startPoint y: 226, endPoint x: 875, endPoint y: 208, distance: 82.7
click at [875, 208] on div ".deletable-edge-delete-btn { width: 20px; height: 20px; border: 0px solid #ffff…" at bounding box center [664, 326] width 627 height 490
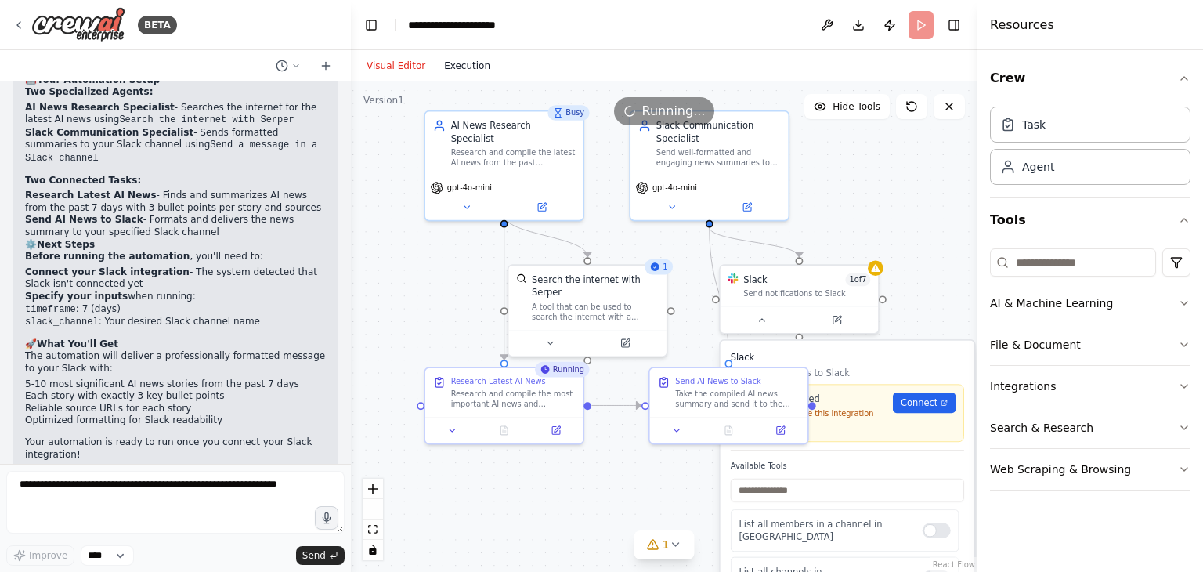
click at [464, 63] on button "Execution" at bounding box center [467, 65] width 65 height 19
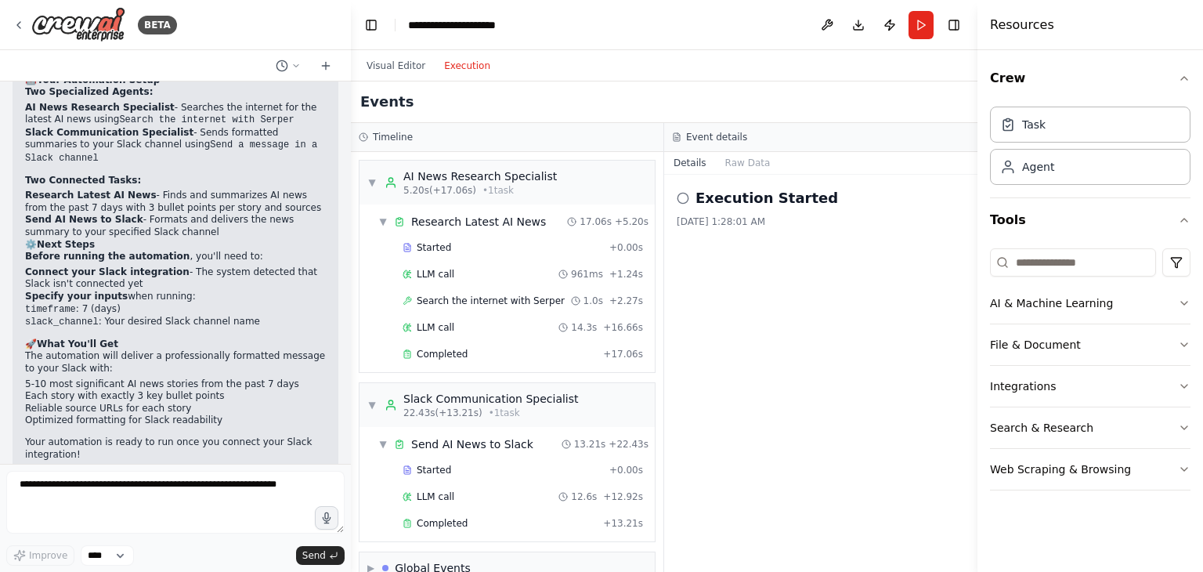
scroll to position [26, 0]
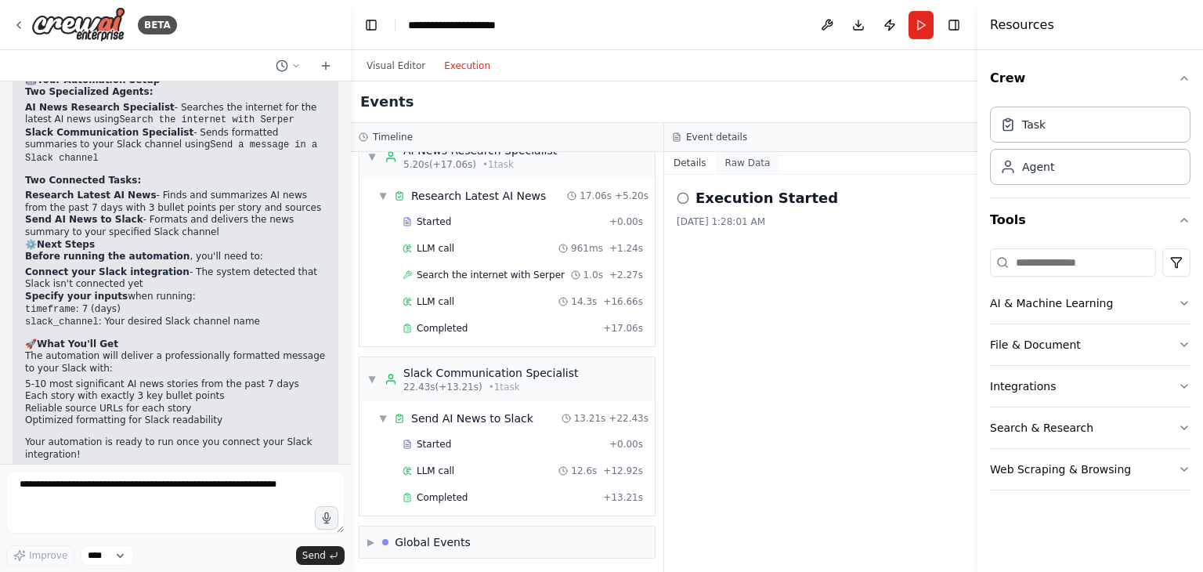
click at [740, 164] on button "Raw Data" at bounding box center [748, 163] width 64 height 22
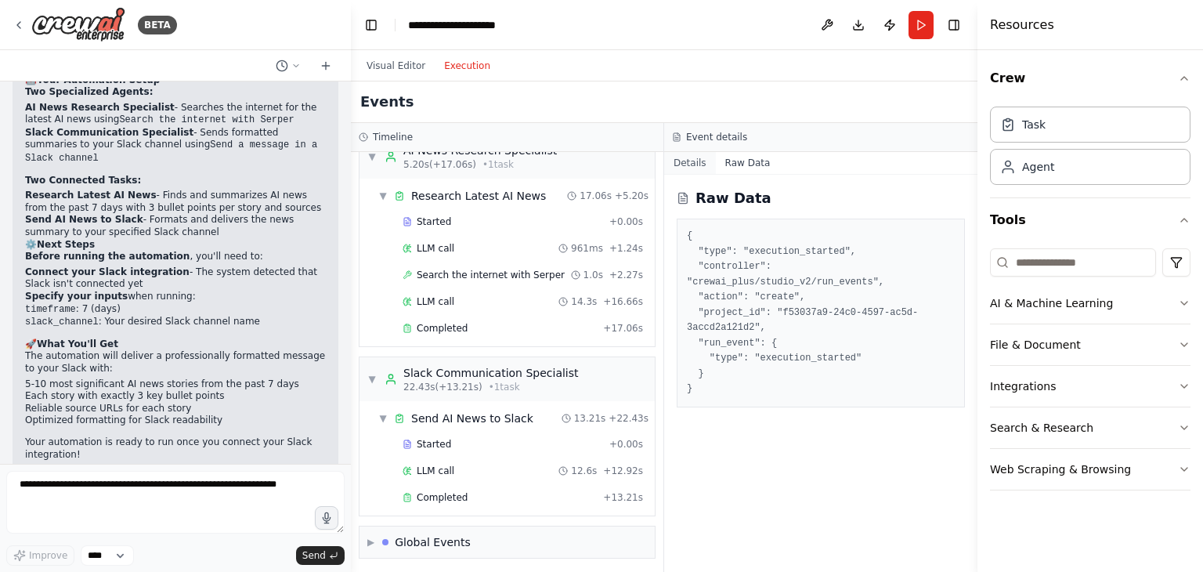
click at [698, 164] on button "Details" at bounding box center [690, 163] width 52 height 22
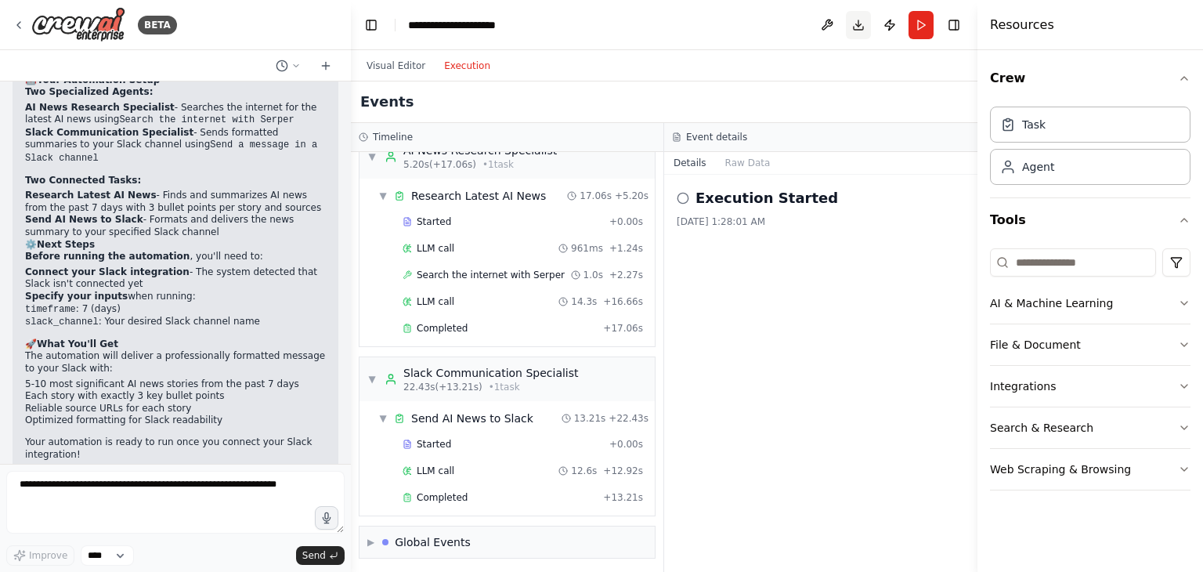
click at [862, 20] on button "Download" at bounding box center [858, 25] width 25 height 28
click at [1183, 516] on li "Downloading... Please wait while we generate the code." at bounding box center [1039, 530] width 304 height 58
drag, startPoint x: 219, startPoint y: 408, endPoint x: 269, endPoint y: 419, distance: 51.3
click at [269, 436] on p "Your automation is ready to run once you connect your Slack integration!" at bounding box center [175, 448] width 301 height 24
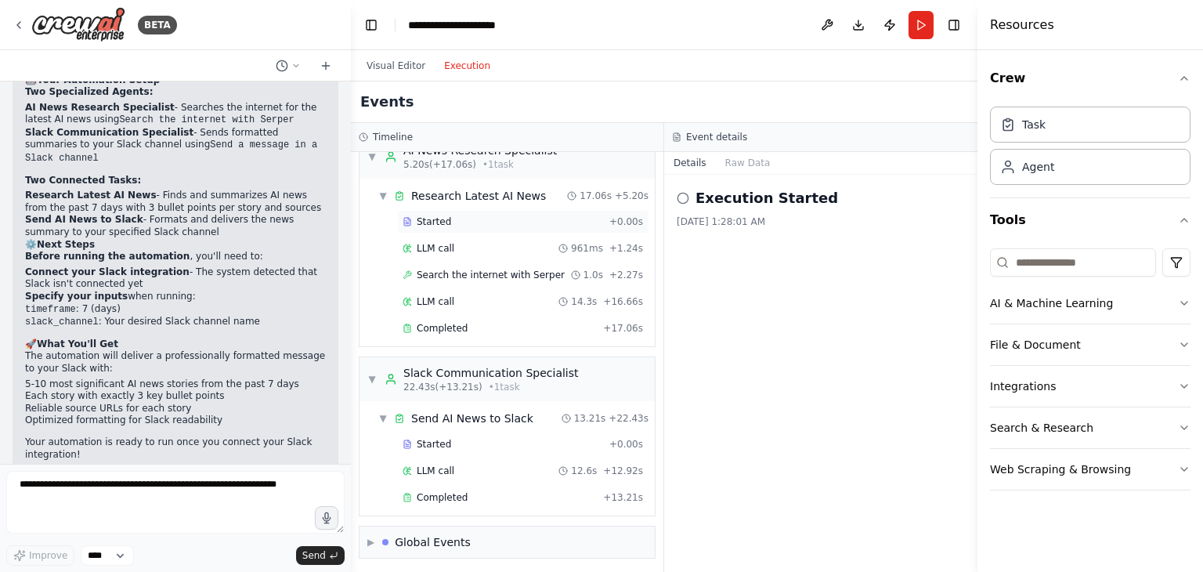
scroll to position [0, 0]
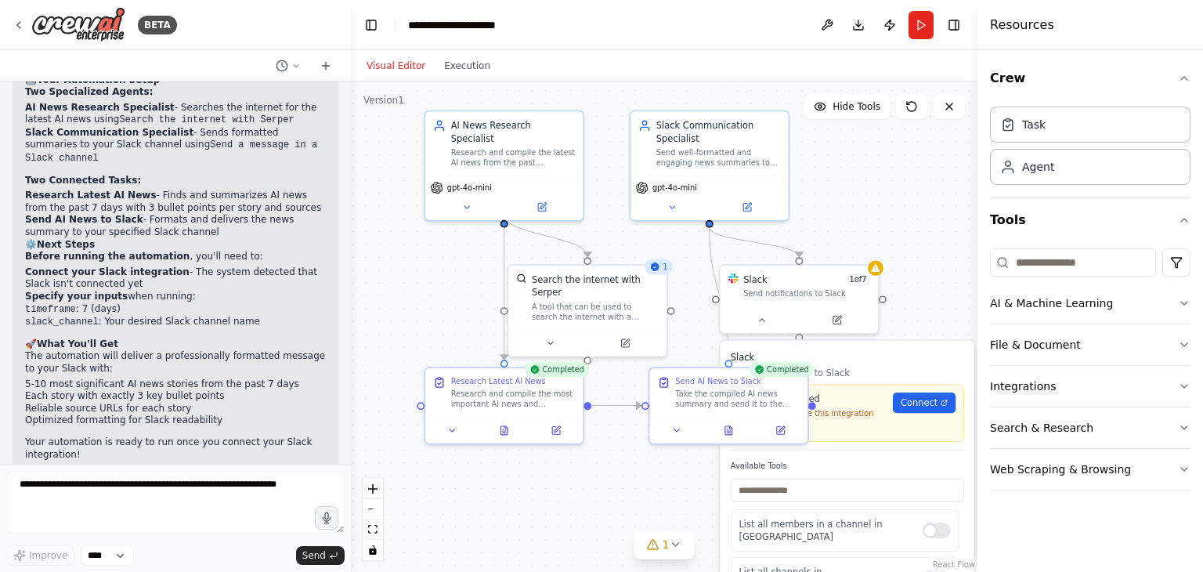
click at [404, 68] on button "Visual Editor" at bounding box center [396, 65] width 78 height 19
click at [1048, 133] on div "Task" at bounding box center [1090, 124] width 201 height 36
click at [1057, 164] on div "Agent" at bounding box center [1090, 166] width 201 height 36
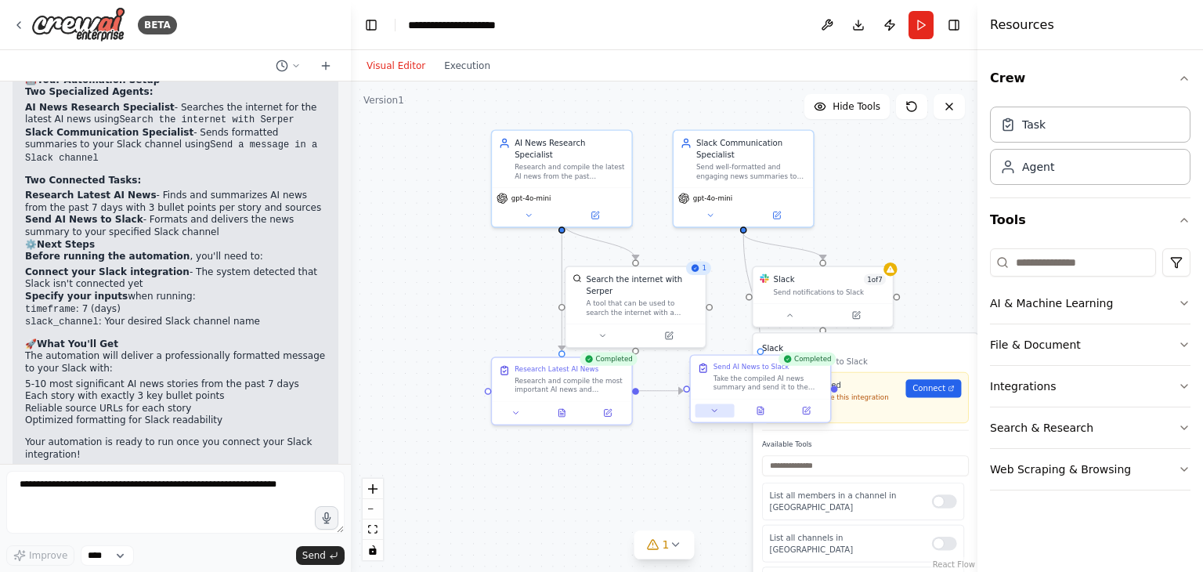
click at [722, 410] on button at bounding box center [715, 409] width 39 height 13
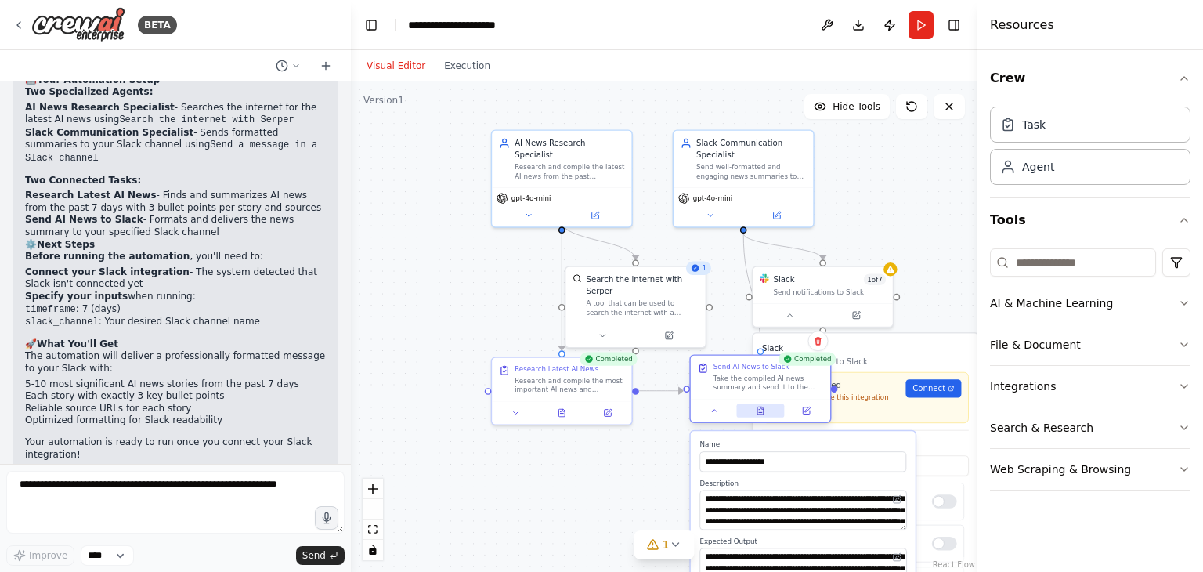
click at [761, 412] on icon at bounding box center [760, 410] width 6 height 8
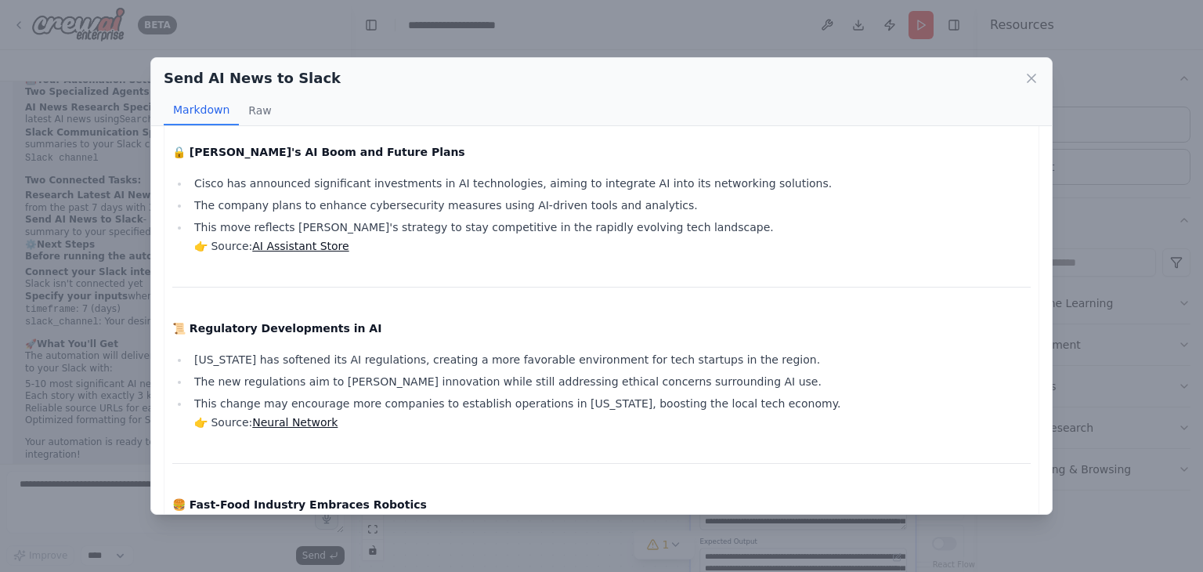
scroll to position [1162, 0]
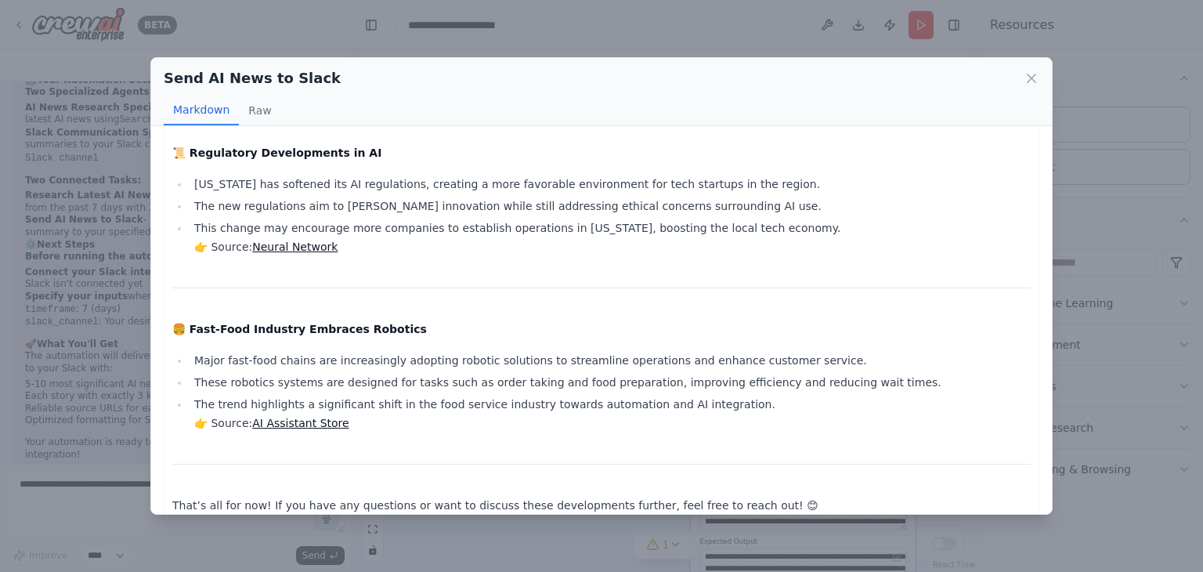
click at [1028, 85] on icon at bounding box center [1032, 78] width 16 height 16
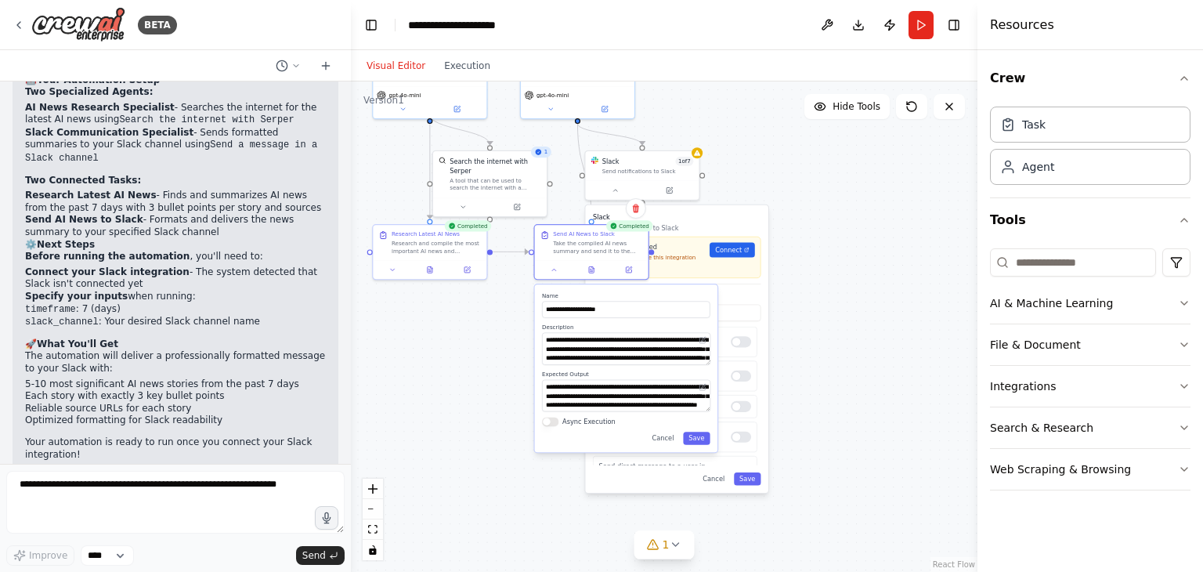
drag, startPoint x: 667, startPoint y: 475, endPoint x: 475, endPoint y: 319, distance: 247.2
click at [475, 319] on div ".deletable-edge-delete-btn { width: 20px; height: 20px; border: 0px solid #ffff…" at bounding box center [664, 326] width 627 height 490
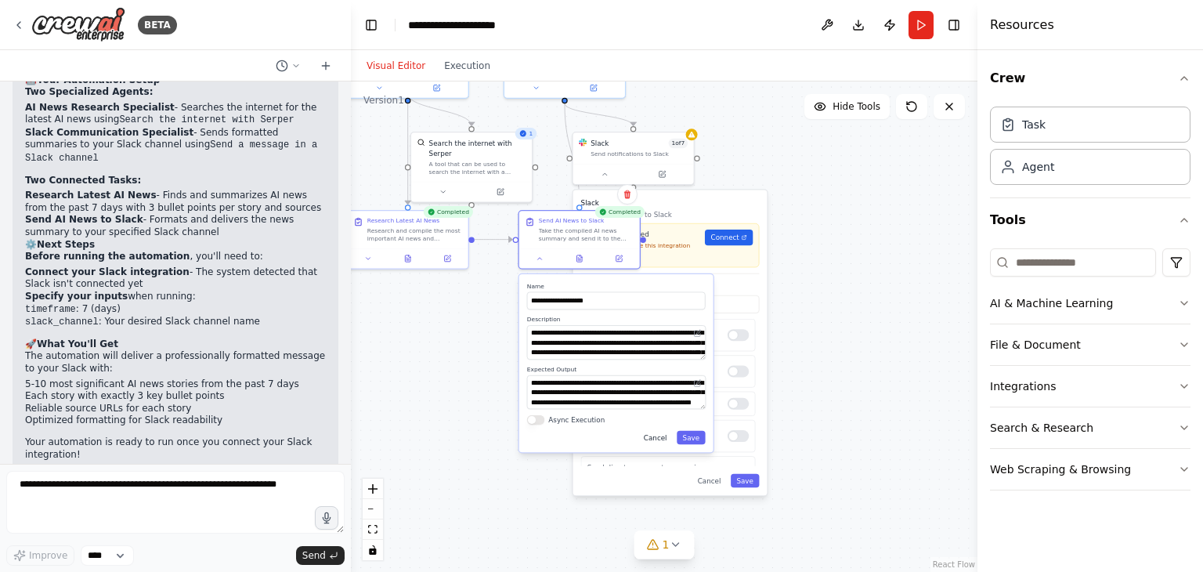
click at [670, 440] on button "Cancel" at bounding box center [655, 438] width 35 height 14
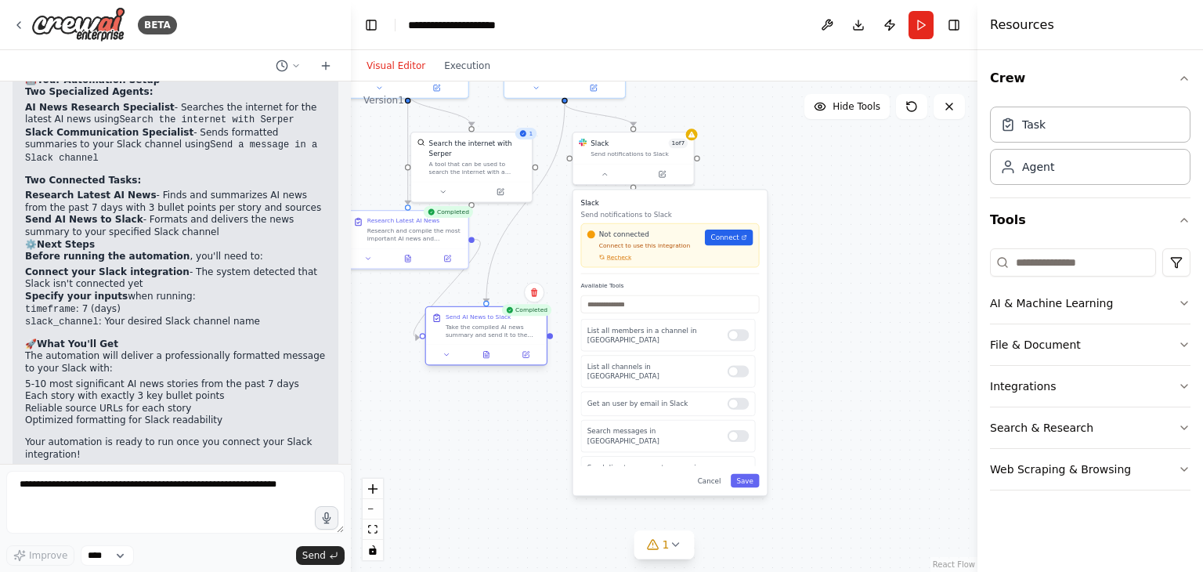
drag, startPoint x: 554, startPoint y: 229, endPoint x: 461, endPoint y: 334, distance: 139.8
click at [461, 334] on div "Take the compiled AI news summary and send it to the specified {slack_channel}.…" at bounding box center [493, 331] width 95 height 16
click at [727, 238] on span "Connect" at bounding box center [725, 238] width 28 height 10
click at [813, 250] on div ".deletable-edge-delete-btn { width: 20px; height: 20px; border: 0px solid #ffff…" at bounding box center [664, 326] width 627 height 490
click at [912, 109] on icon at bounding box center [911, 106] width 13 height 13
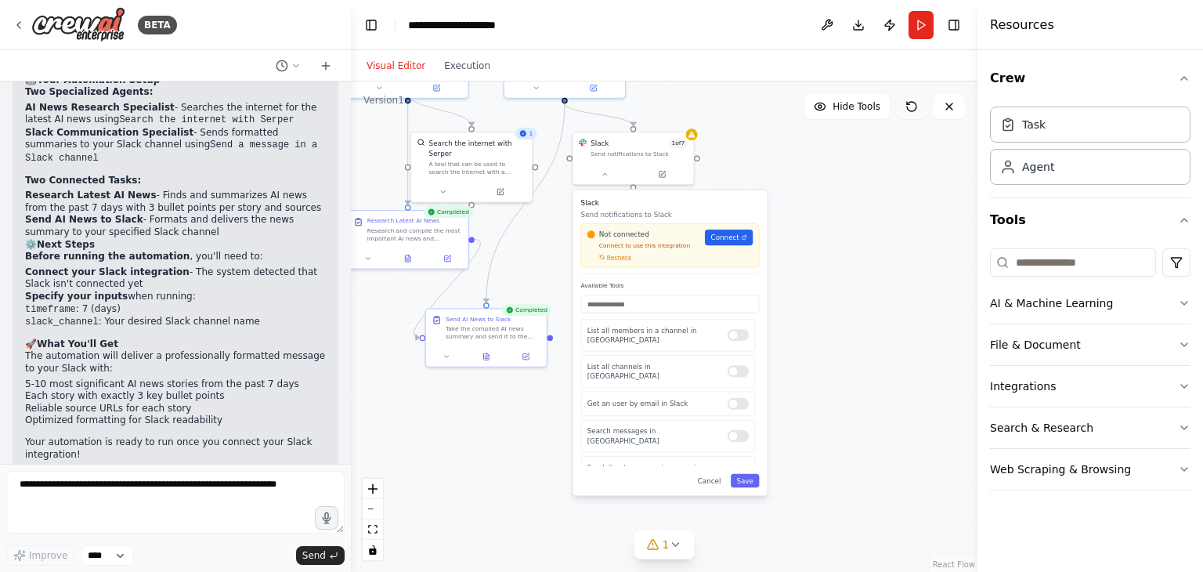
click at [912, 109] on icon at bounding box center [911, 106] width 13 height 13
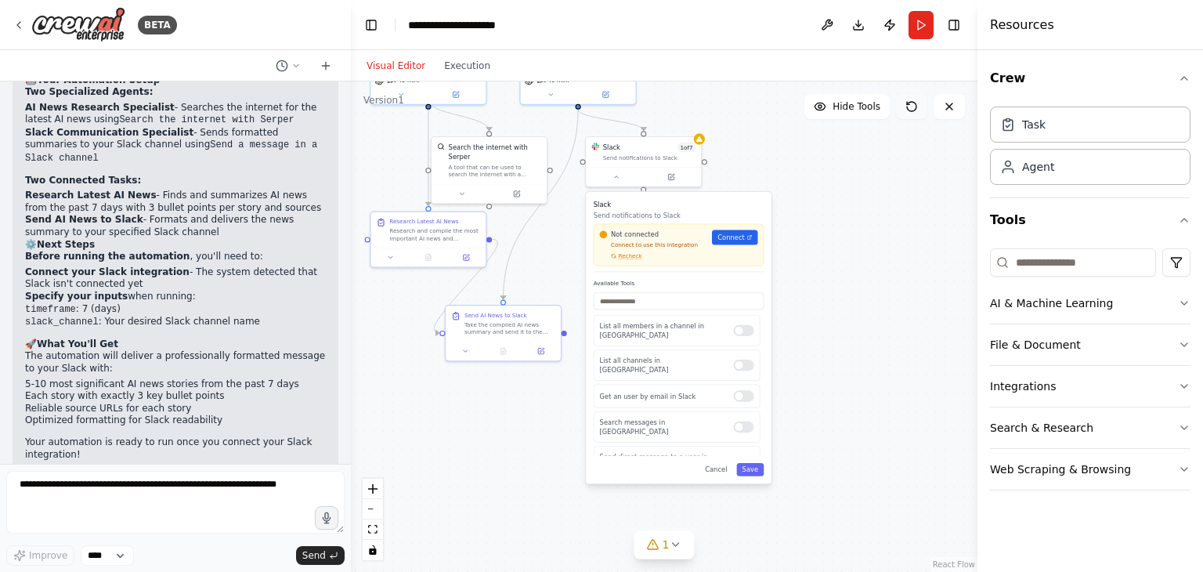
click at [916, 108] on icon at bounding box center [911, 106] width 9 height 9
click at [752, 468] on button "Save" at bounding box center [749, 469] width 27 height 13
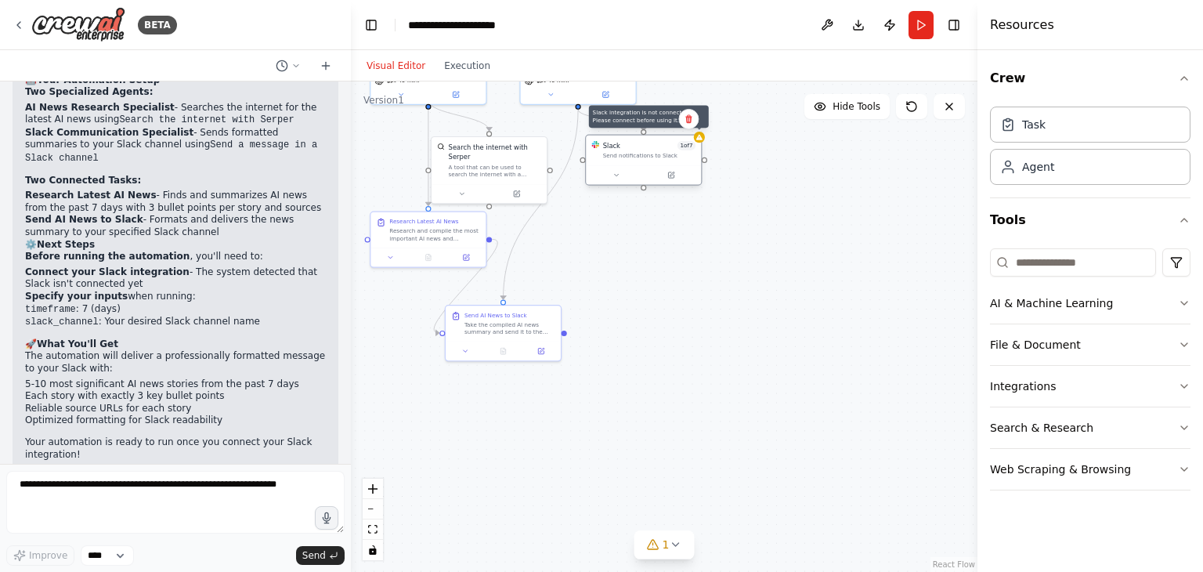
click at [702, 134] on icon at bounding box center [700, 137] width 8 height 8
click at [617, 179] on button at bounding box center [616, 174] width 53 height 11
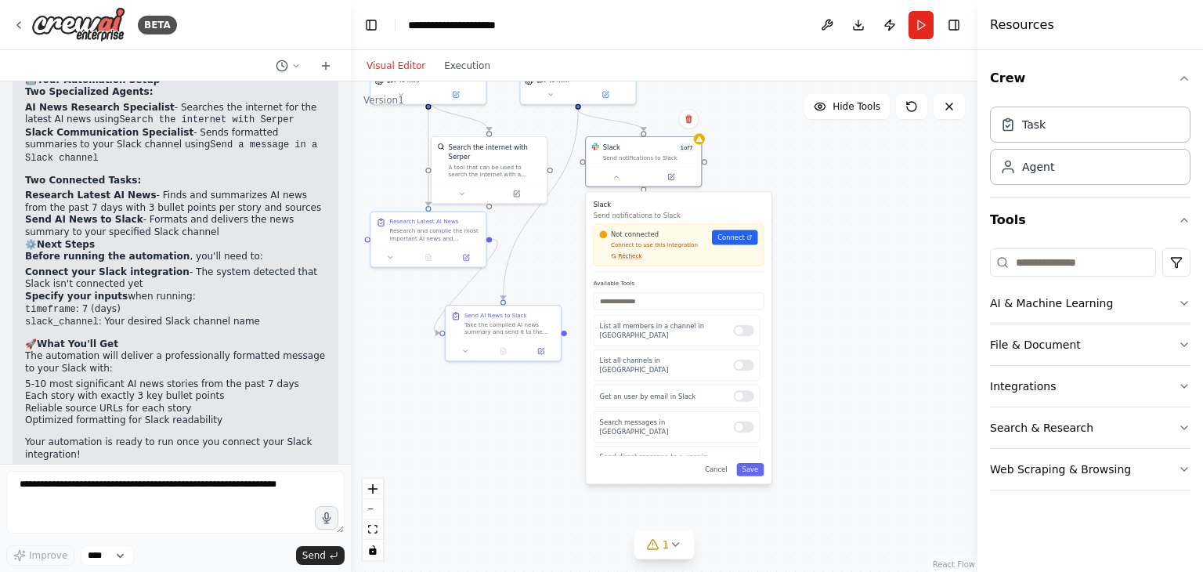
click at [627, 258] on span "Recheck" at bounding box center [629, 256] width 23 height 8
click at [627, 280] on label "Available Tools" at bounding box center [679, 284] width 170 height 8
click at [627, 258] on span "Recheck" at bounding box center [629, 256] width 23 height 8
click at [741, 239] on span "Connect" at bounding box center [730, 237] width 27 height 9
click at [738, 244] on link "Connect" at bounding box center [734, 236] width 45 height 15
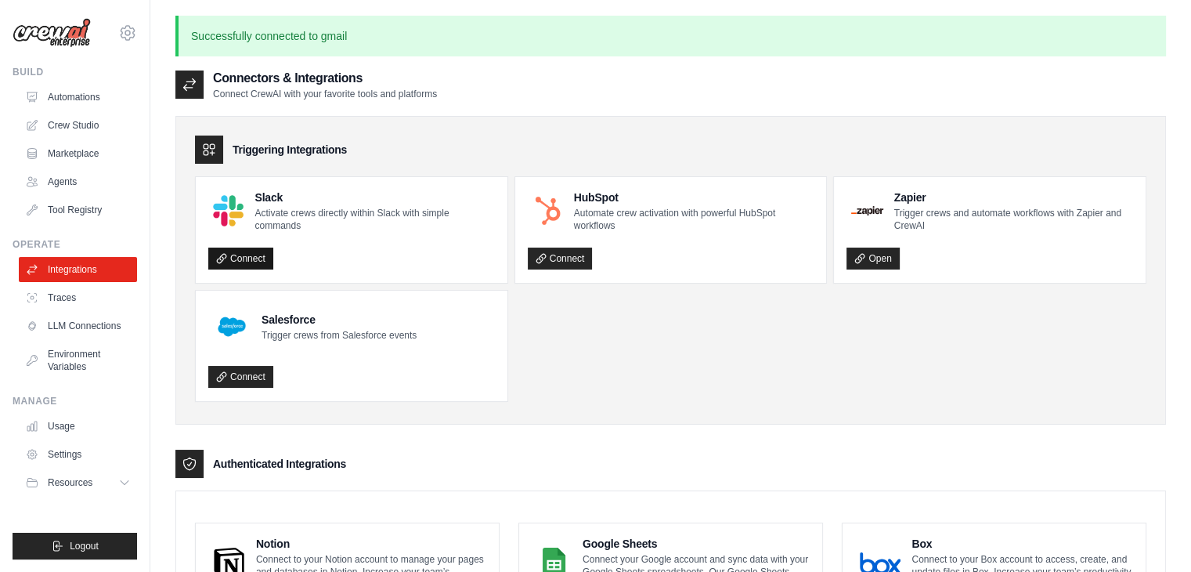
click at [244, 255] on link "Connect" at bounding box center [240, 259] width 65 height 22
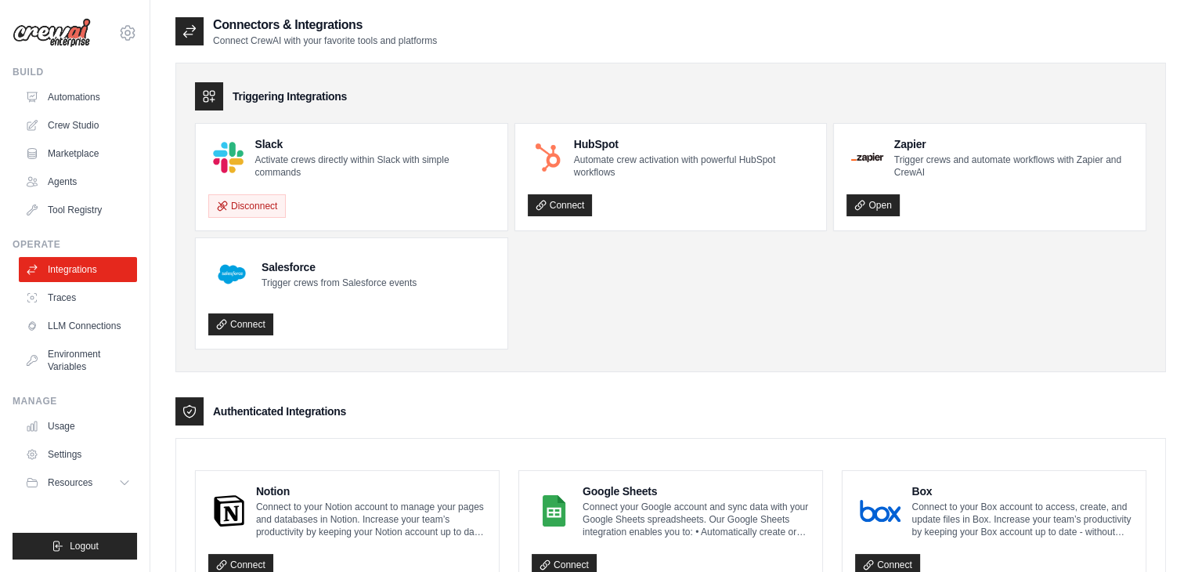
click at [273, 160] on p "Activate crews directly within Slack with simple commands" at bounding box center [375, 166] width 240 height 25
click at [237, 156] on img at bounding box center [228, 157] width 31 height 31
click at [874, 204] on link "Open" at bounding box center [873, 205] width 52 height 22
